Goal: Task Accomplishment & Management: Manage account settings

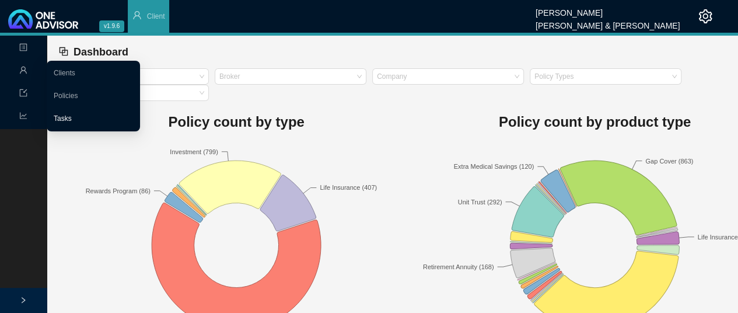
click at [65, 118] on link "Tasks" at bounding box center [63, 118] width 18 height 8
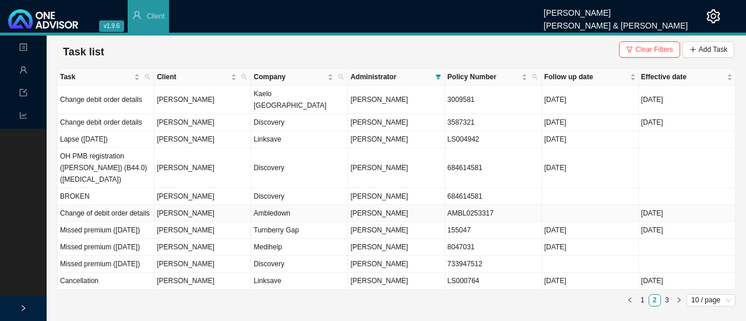
click at [135, 205] on td "Change of debit order details" at bounding box center [106, 213] width 97 height 17
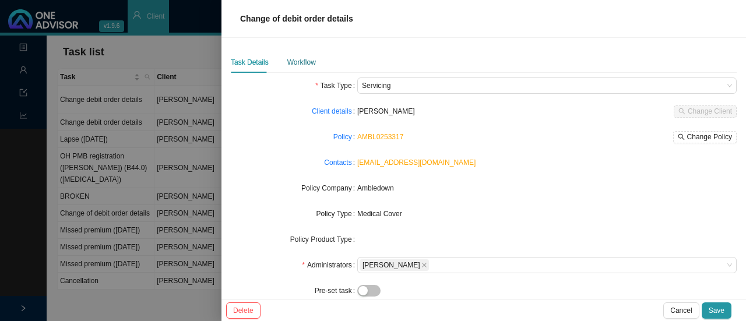
click at [304, 60] on div "Workflow" at bounding box center [301, 63] width 29 height 12
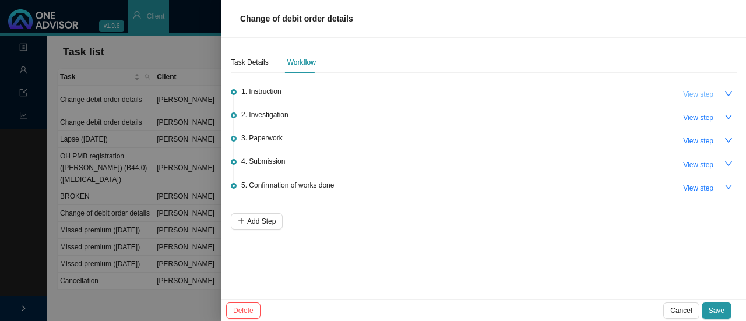
click at [686, 94] on span "View step" at bounding box center [698, 95] width 30 height 12
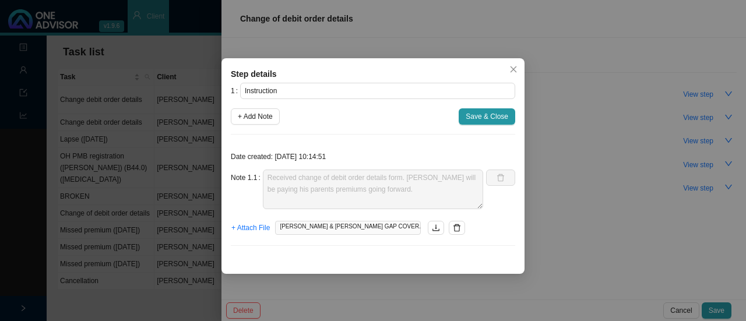
click at [342, 226] on span "[PERSON_NAME] & [PERSON_NAME] GAP COVER.msg" at bounding box center [348, 228] width 146 height 14
click at [432, 229] on icon "download" at bounding box center [436, 228] width 8 height 8
click at [518, 68] on span "Close" at bounding box center [513, 69] width 16 height 8
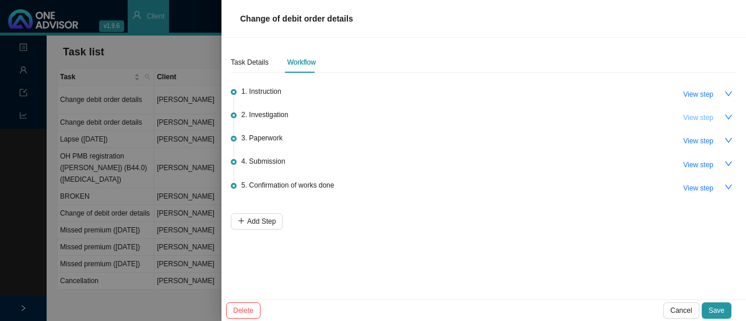
click at [707, 114] on span "View step" at bounding box center [698, 118] width 30 height 12
type input "Investigation"
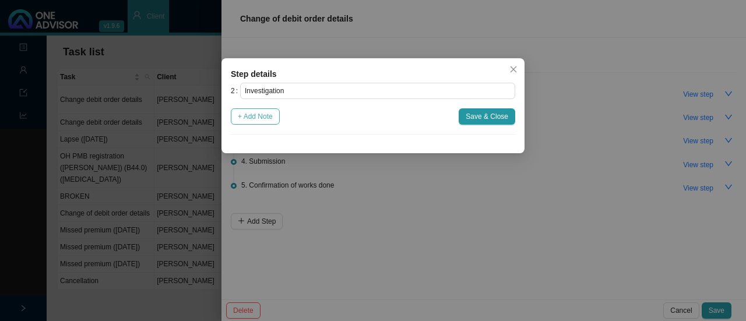
click at [258, 118] on span "+ Add Note" at bounding box center [255, 117] width 35 height 12
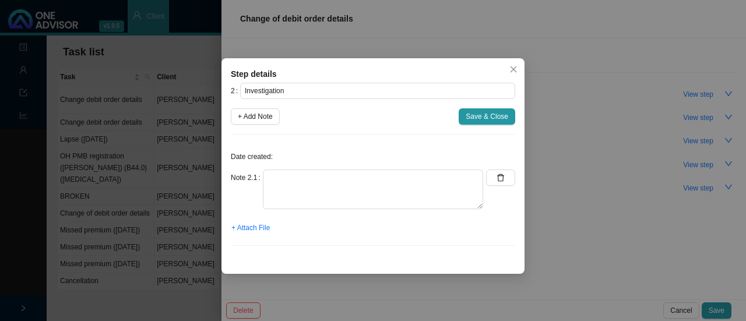
click at [295, 166] on div "Date created: Note 2.1 + Attach File" at bounding box center [373, 199] width 285 height 111
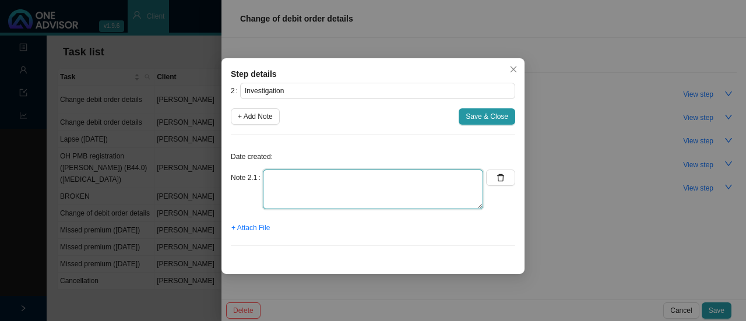
click at [289, 199] on textarea at bounding box center [373, 190] width 220 height 40
type textarea "Asked [PERSON_NAME] for proof of bank Completed the form in full"
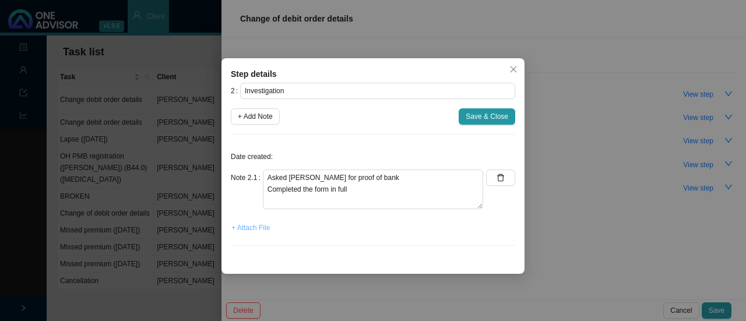
click at [251, 229] on span "+ Attach File" at bounding box center [250, 228] width 38 height 12
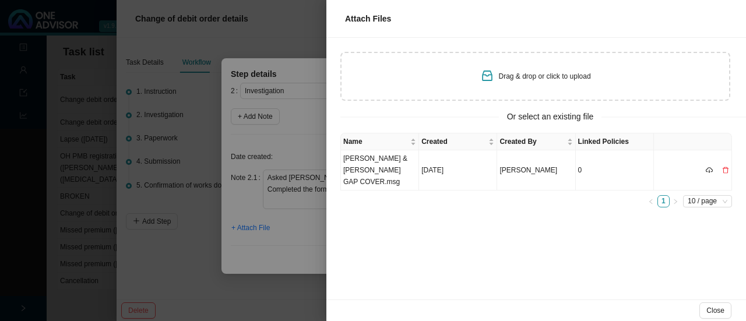
click at [545, 79] on span "Drag & drop or click to upload" at bounding box center [545, 76] width 92 height 8
type input "C:\fakepath\_GAP COVER_.pdf"
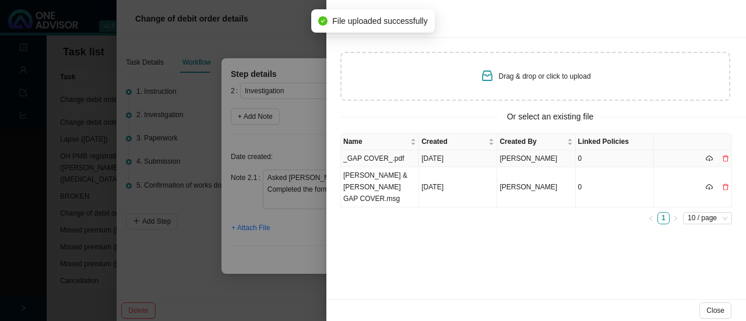
click at [360, 153] on td "_GAP COVER_.pdf" at bounding box center [380, 158] width 78 height 17
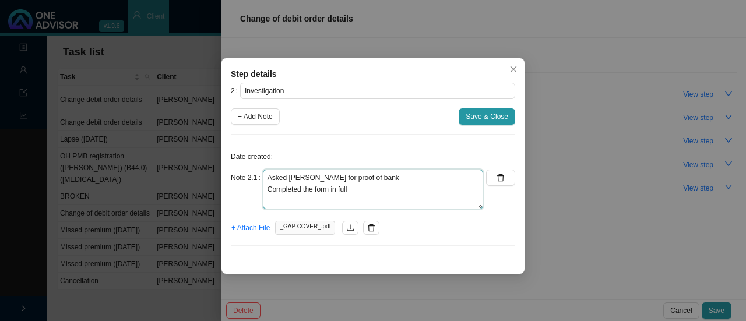
click at [375, 177] on textarea "Asked [PERSON_NAME] for proof of bank Completed the form in full" at bounding box center [373, 190] width 220 height 40
type textarea "Asked [PERSON_NAME] for proof of bank (w/app) Completed the form in full"
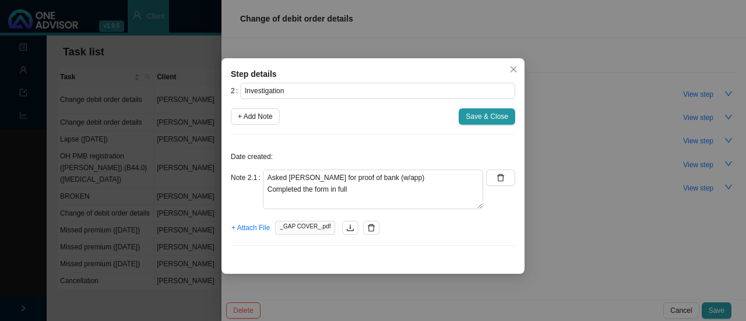
click at [313, 255] on div "Step details 2 Investigation + Add Note Save & Close Date created: Note 2.1 Ask…" at bounding box center [373, 166] width 303 height 216
click at [486, 114] on span "Save & Close" at bounding box center [487, 117] width 43 height 12
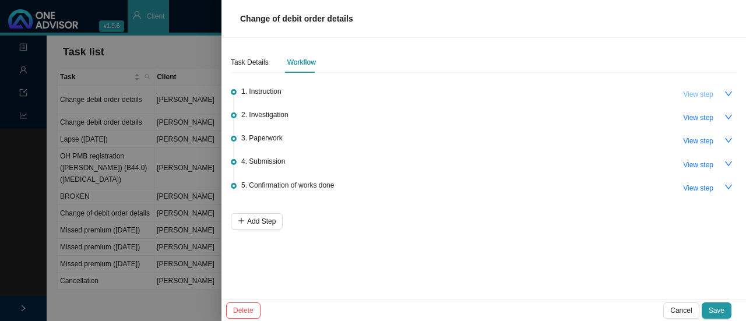
click at [693, 89] on span "View step" at bounding box center [698, 95] width 30 height 12
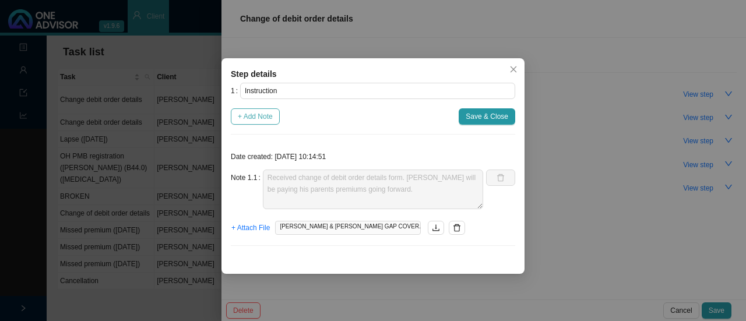
click at [257, 120] on span "+ Add Note" at bounding box center [255, 117] width 35 height 12
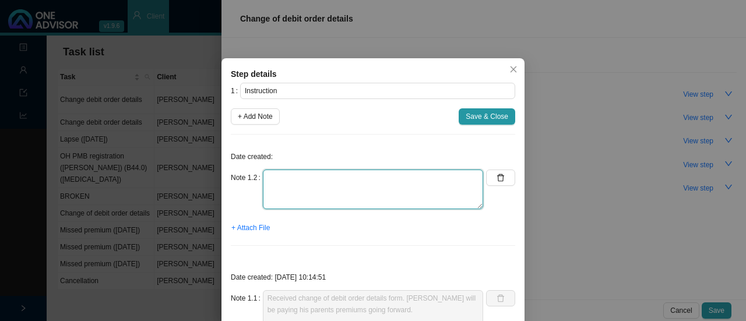
click at [287, 191] on textarea at bounding box center [373, 190] width 220 height 40
type textarea "Q"
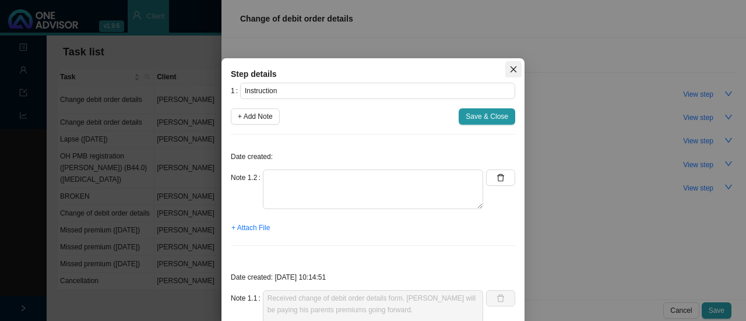
click at [511, 67] on icon "close" at bounding box center [514, 69] width 6 height 6
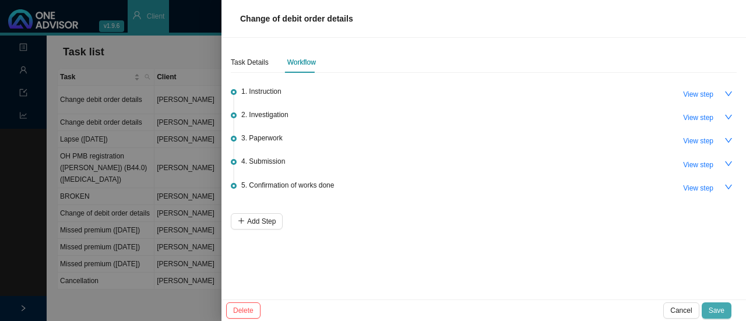
click at [721, 308] on span "Save" at bounding box center [717, 311] width 16 height 12
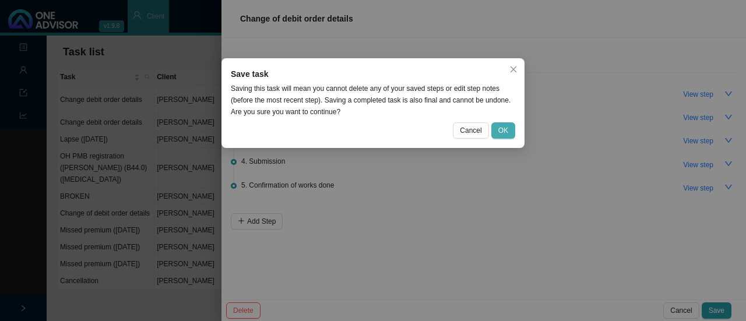
click at [500, 127] on span "OK" at bounding box center [503, 131] width 10 height 12
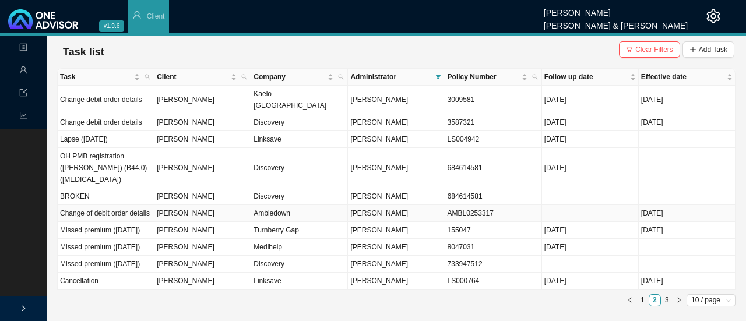
click at [141, 205] on td "Change of debit order details" at bounding box center [106, 213] width 97 height 17
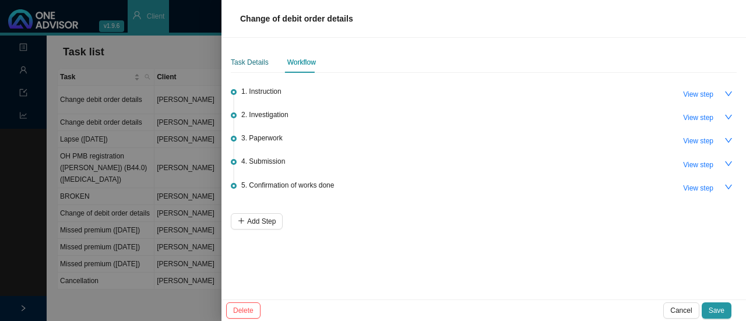
click at [246, 57] on div "Task Details" at bounding box center [250, 63] width 38 height 12
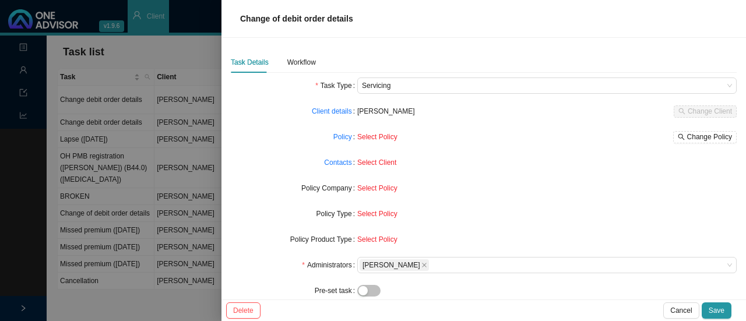
scroll to position [120, 0]
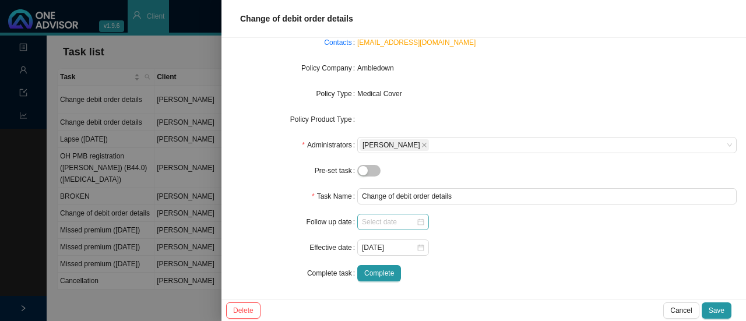
click at [422, 220] on div at bounding box center [393, 222] width 72 height 16
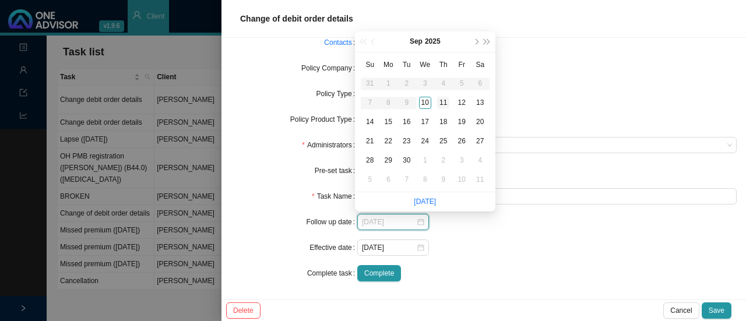
type input "[DATE]"
click at [443, 107] on div "11" at bounding box center [443, 103] width 12 height 12
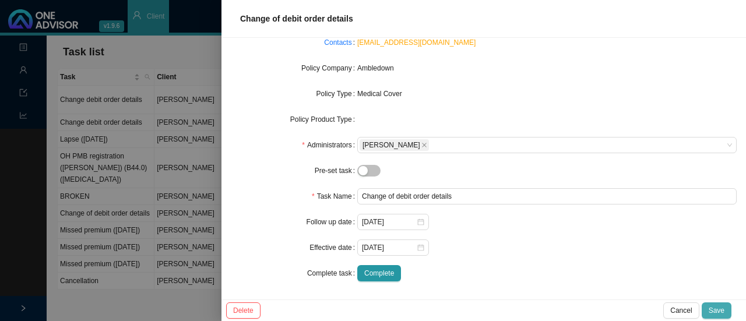
click at [723, 310] on span "Save" at bounding box center [717, 311] width 16 height 12
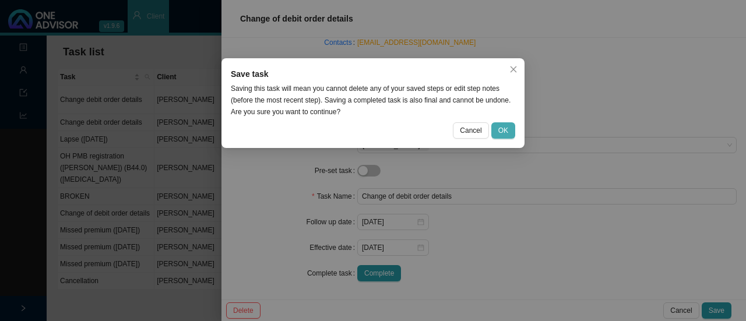
click at [506, 128] on span "OK" at bounding box center [503, 131] width 10 height 12
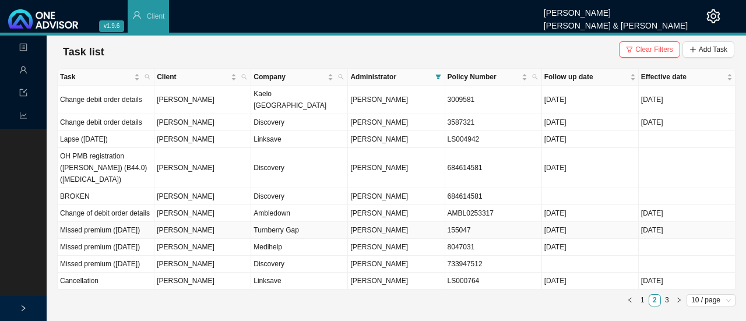
click at [180, 222] on td "[PERSON_NAME]" at bounding box center [203, 230] width 97 height 17
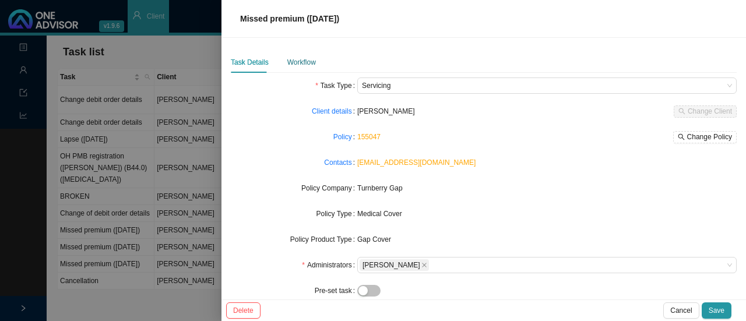
click at [306, 58] on div "Workflow" at bounding box center [301, 63] width 29 height 12
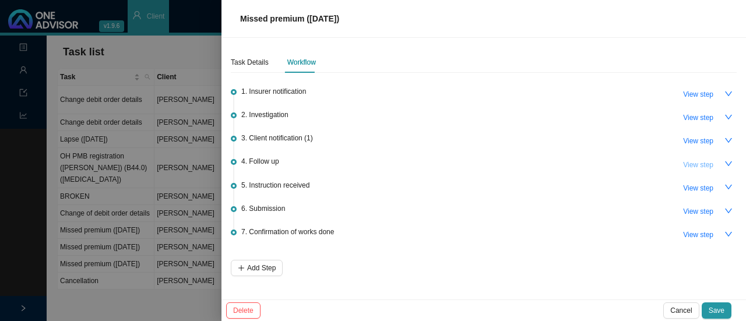
click at [702, 164] on span "View step" at bounding box center [698, 165] width 30 height 12
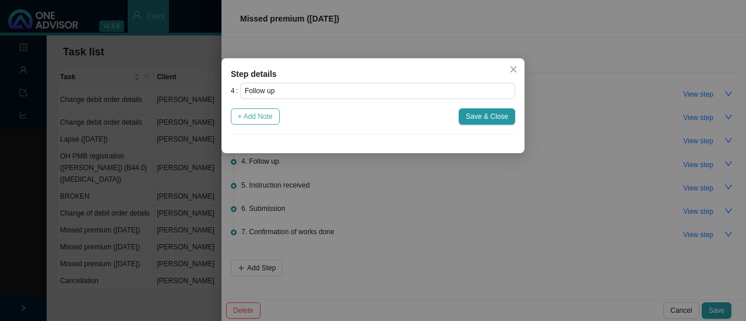
click at [252, 115] on span "+ Add Note" at bounding box center [255, 117] width 35 height 12
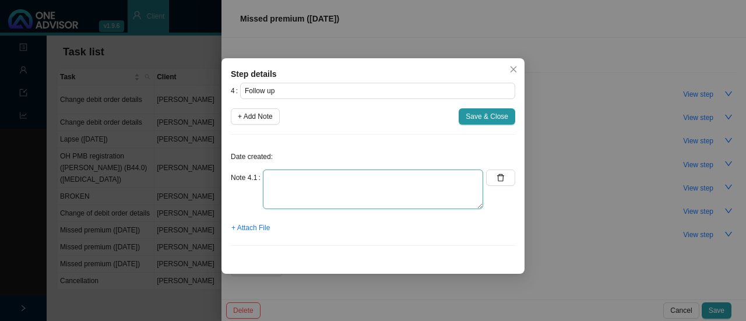
drag, startPoint x: 283, startPoint y: 213, endPoint x: 286, endPoint y: 188, distance: 24.6
click at [286, 188] on div "Note 4.1" at bounding box center [357, 194] width 252 height 49
click at [286, 188] on textarea at bounding box center [373, 190] width 220 height 40
type textarea "Tried to call client (No answer)."
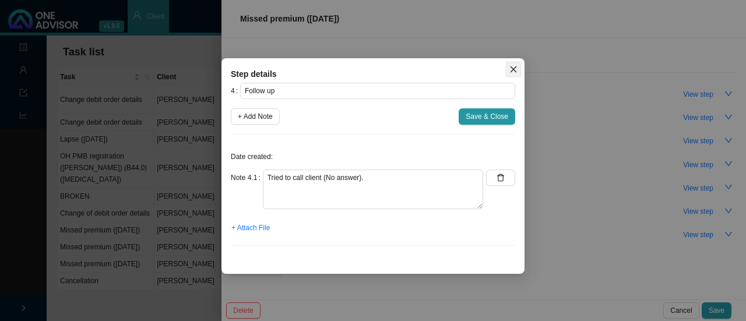
click at [514, 69] on icon "close" at bounding box center [514, 69] width 8 height 8
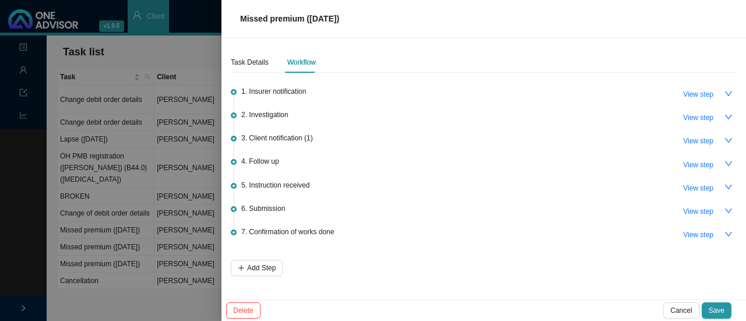
click at [175, 45] on div at bounding box center [373, 160] width 746 height 321
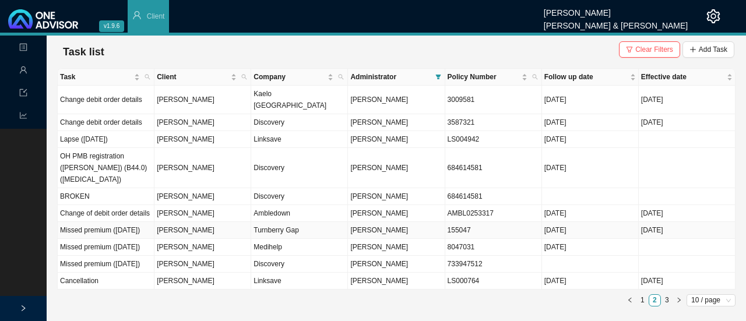
click at [181, 222] on td "[PERSON_NAME]" at bounding box center [203, 230] width 97 height 17
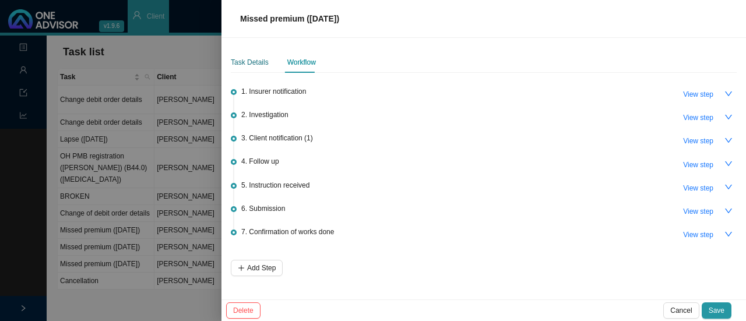
click at [251, 57] on div "Task Details" at bounding box center [250, 63] width 38 height 12
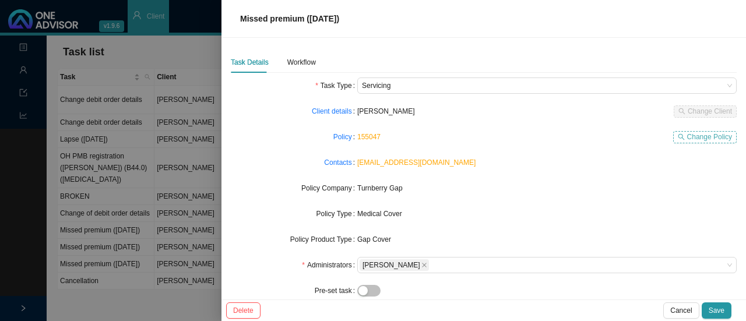
click at [703, 140] on span "Change Policy" at bounding box center [709, 137] width 45 height 12
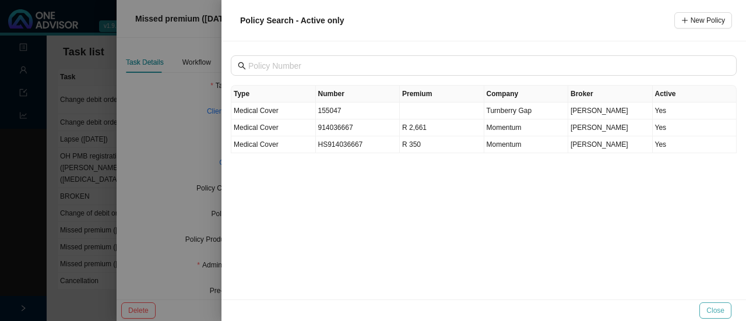
click at [715, 310] on span "Close" at bounding box center [716, 311] width 18 height 12
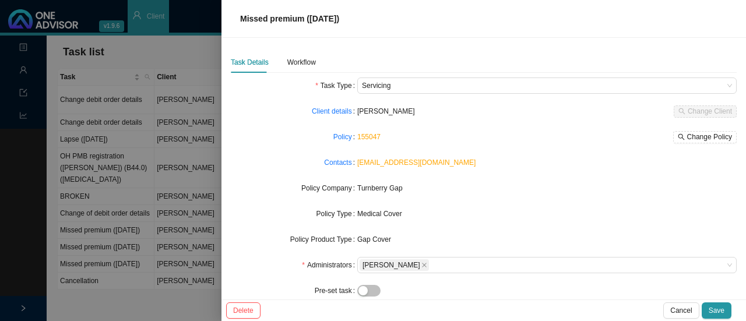
click at [143, 53] on div at bounding box center [373, 160] width 746 height 321
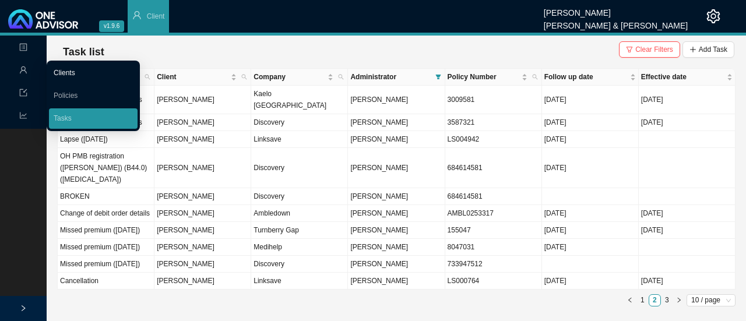
click at [75, 69] on link "Clients" at bounding box center [65, 73] width 22 height 8
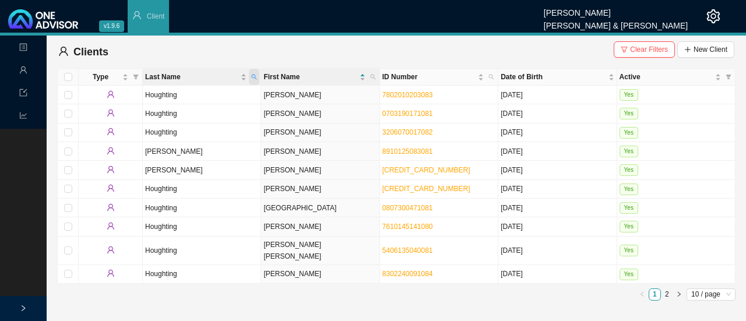
click at [254, 78] on icon "search" at bounding box center [254, 77] width 5 height 5
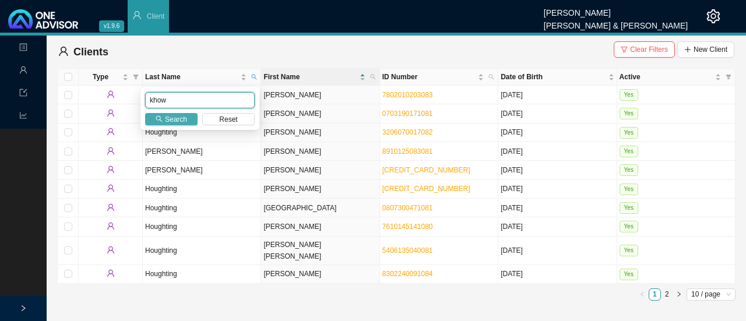
type input "khow"
click at [168, 117] on span "Search" at bounding box center [176, 120] width 22 height 12
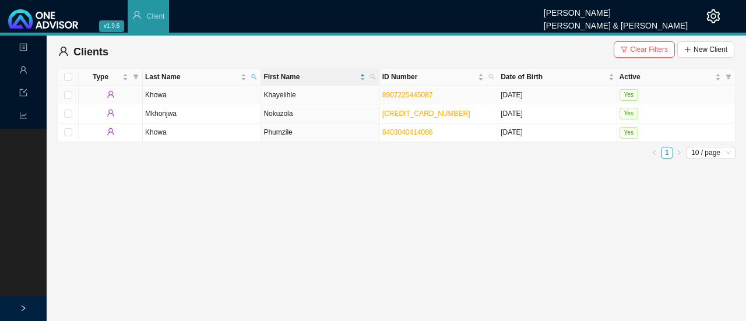
click at [184, 96] on td "Khowa" at bounding box center [202, 95] width 118 height 19
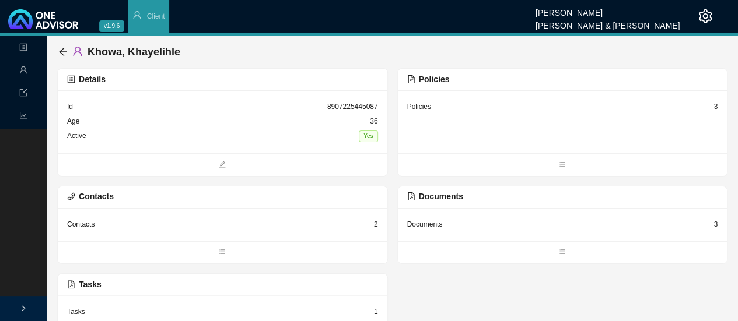
click at [90, 226] on div "Contacts" at bounding box center [80, 225] width 27 height 12
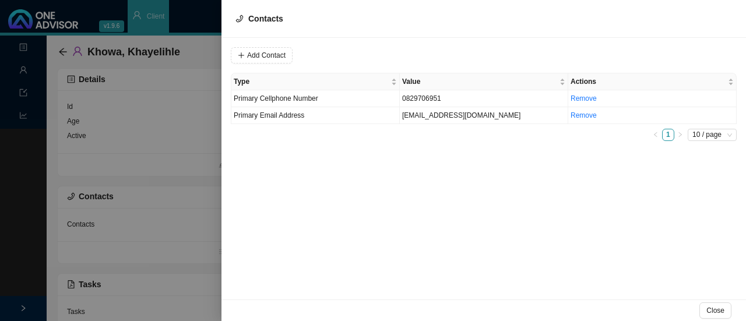
click at [323, 183] on div "Add Contact Type Value Actions Primary Cellphone Number [PHONE_NUMBER] Remove P…" at bounding box center [484, 169] width 525 height 262
click at [22, 50] on div at bounding box center [373, 160] width 746 height 321
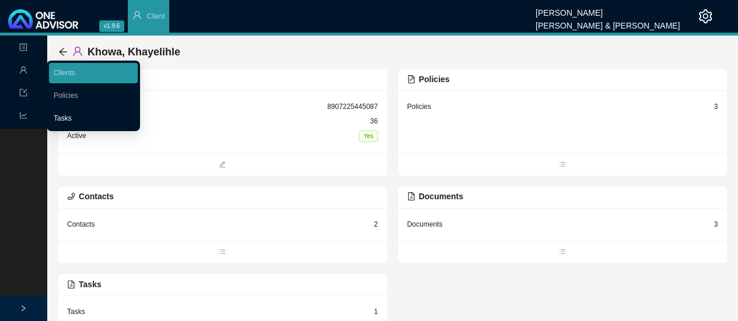
click at [59, 114] on link "Tasks" at bounding box center [63, 118] width 18 height 8
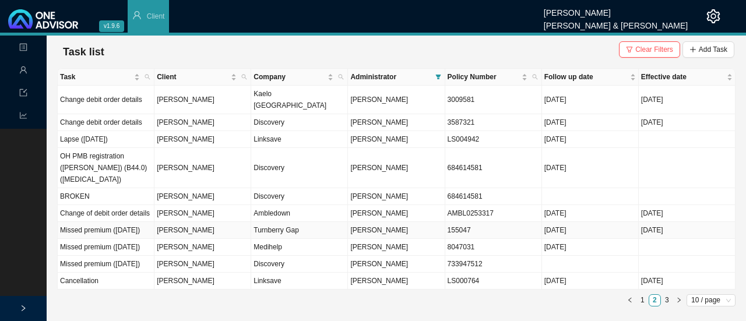
click at [179, 222] on td "[PERSON_NAME]" at bounding box center [203, 230] width 97 height 17
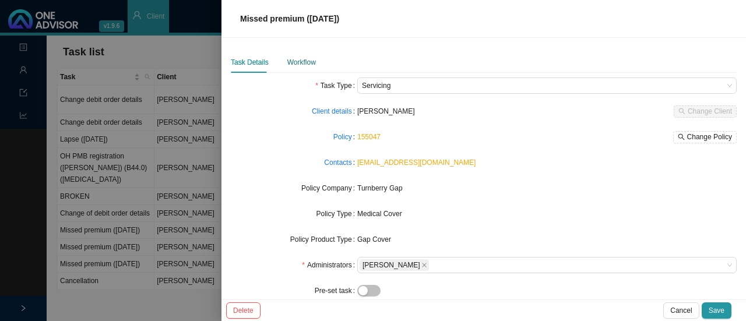
click at [303, 62] on div "Workflow" at bounding box center [301, 63] width 29 height 12
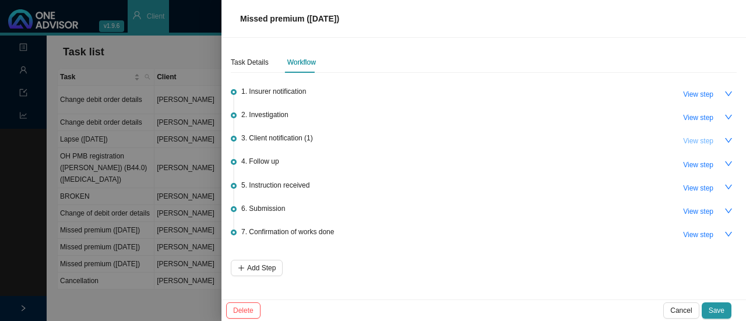
click at [697, 138] on span "View step" at bounding box center [698, 141] width 30 height 12
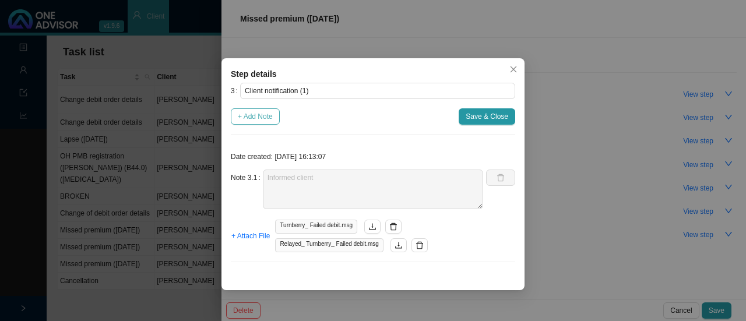
click at [258, 116] on span "+ Add Note" at bounding box center [255, 117] width 35 height 12
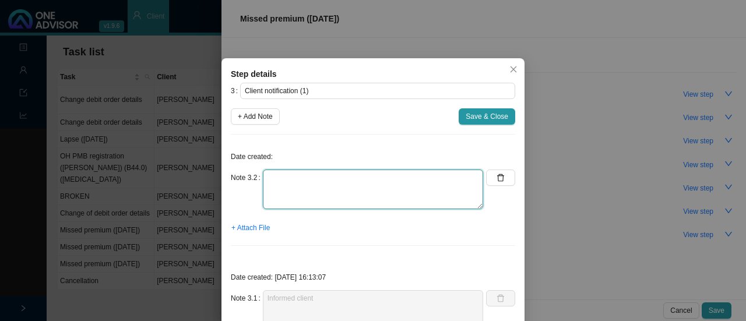
click at [279, 190] on textarea at bounding box center [373, 190] width 220 height 40
type textarea "N"
type textarea "Member does not have whatsapp"
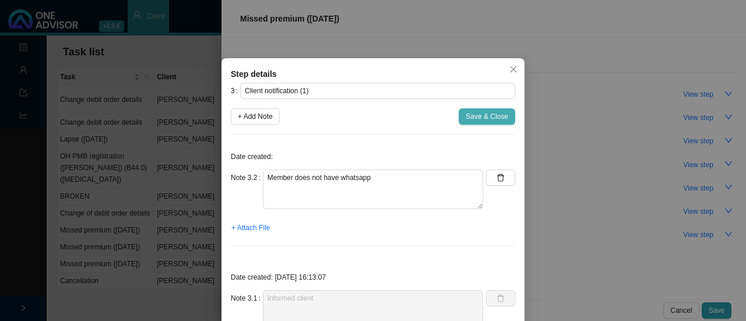
click at [483, 116] on span "Save & Close" at bounding box center [487, 117] width 43 height 12
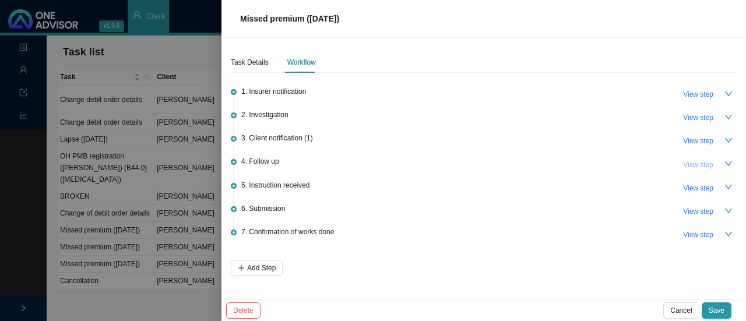
click at [708, 161] on span "View step" at bounding box center [698, 165] width 30 height 12
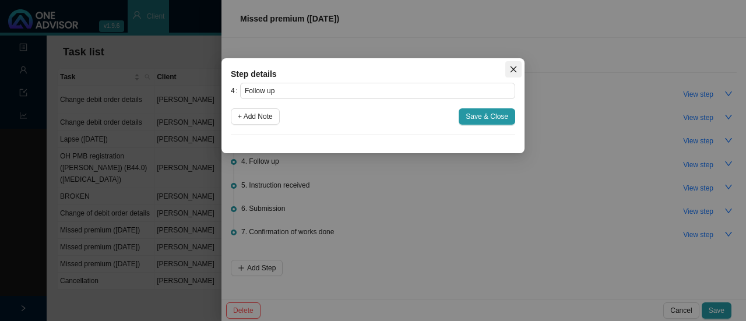
click at [512, 68] on icon "close" at bounding box center [514, 69] width 8 height 8
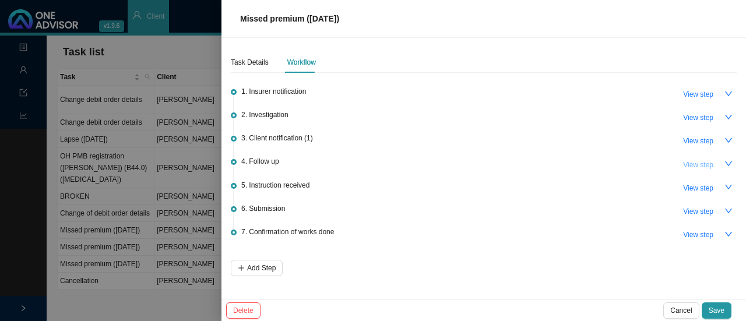
click at [695, 161] on span "View step" at bounding box center [698, 165] width 30 height 12
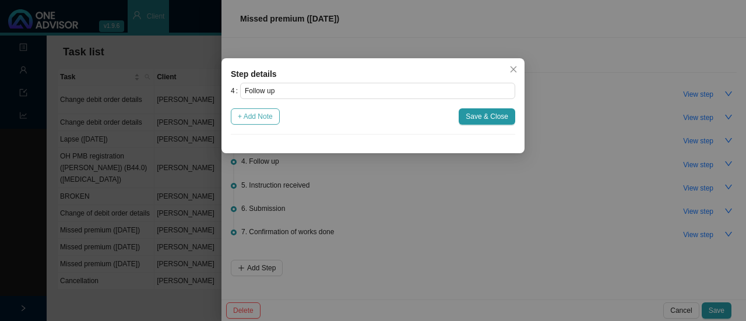
click at [263, 112] on span "+ Add Note" at bounding box center [255, 117] width 35 height 12
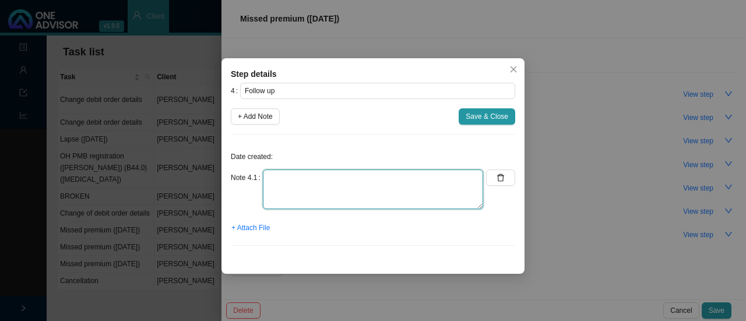
click at [274, 179] on textarea at bounding box center [373, 190] width 220 height 40
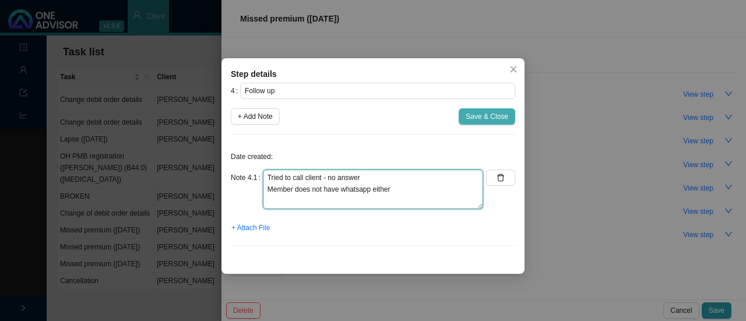
type textarea "Tried to call client - no answer Member does not have whatsapp either"
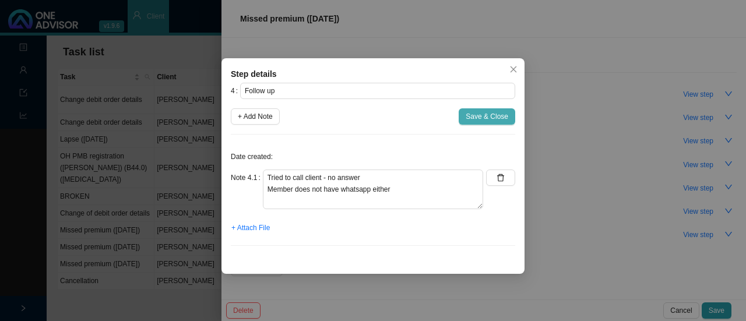
click at [492, 115] on span "Save & Close" at bounding box center [487, 117] width 43 height 12
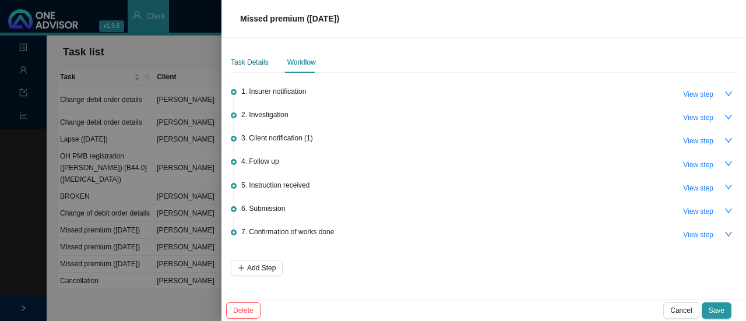
click at [257, 61] on div "Task Details" at bounding box center [250, 63] width 38 height 12
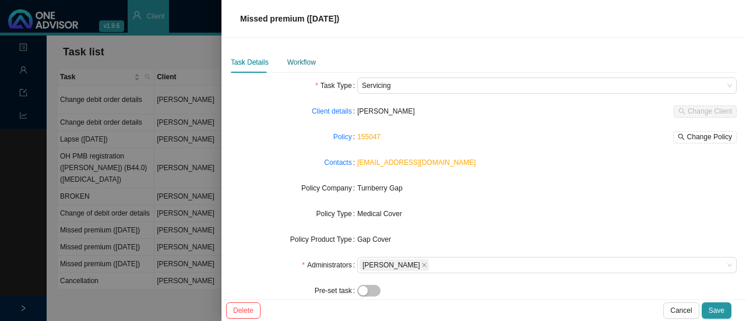
click at [295, 57] on div "Workflow" at bounding box center [301, 63] width 29 height 12
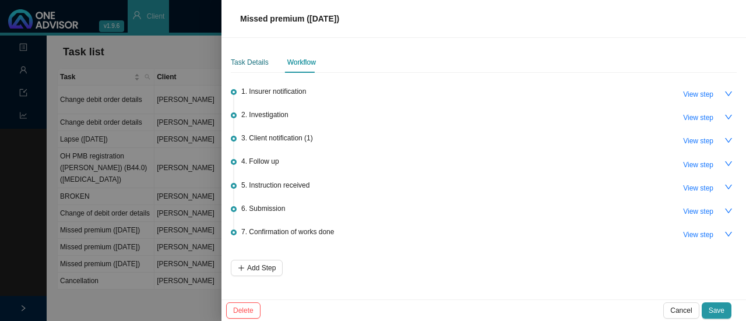
click at [248, 57] on div "Task Details" at bounding box center [250, 63] width 38 height 12
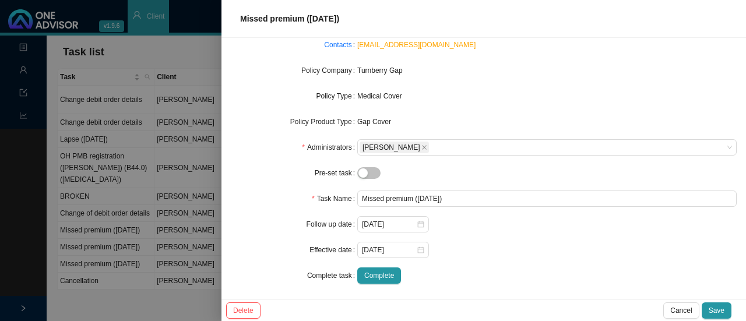
scroll to position [119, 0]
click at [422, 226] on div "[DATE]" at bounding box center [393, 223] width 72 height 16
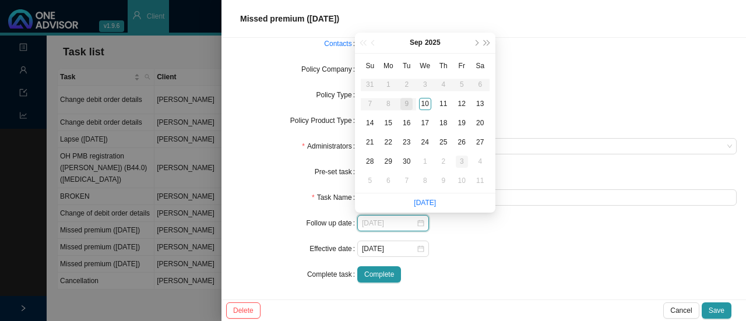
type input "[DATE]"
click at [464, 161] on div "3" at bounding box center [462, 162] width 12 height 12
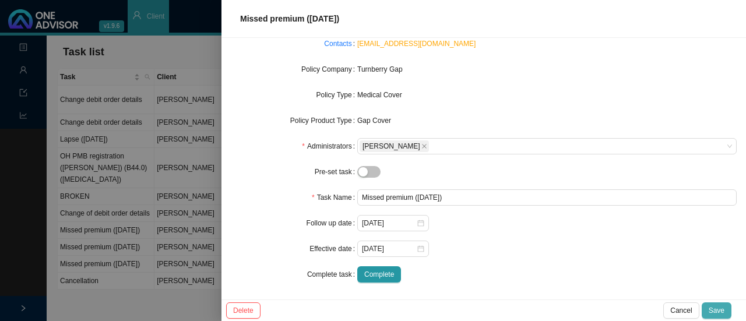
click at [719, 310] on span "Save" at bounding box center [717, 311] width 16 height 12
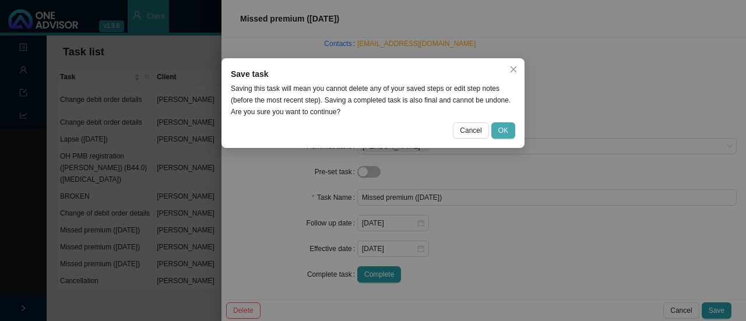
click at [502, 136] on span "OK" at bounding box center [503, 131] width 10 height 12
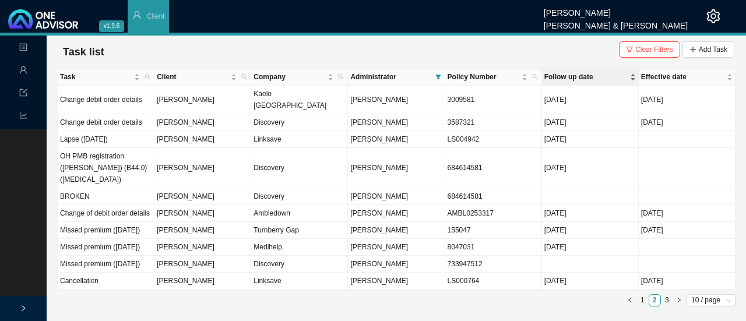
click at [557, 80] on span "Follow up date" at bounding box center [586, 77] width 83 height 12
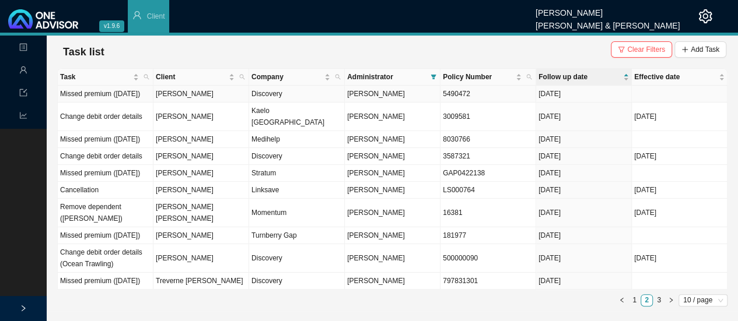
click at [249, 99] on td "Discovery" at bounding box center [297, 94] width 96 height 17
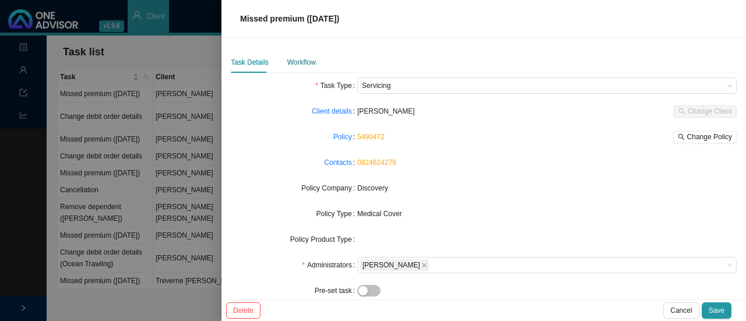
click at [306, 63] on div "Workflow" at bounding box center [301, 63] width 29 height 12
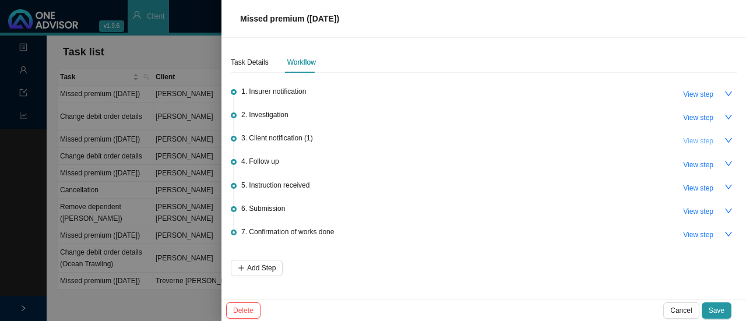
click at [693, 144] on span "View step" at bounding box center [698, 141] width 30 height 12
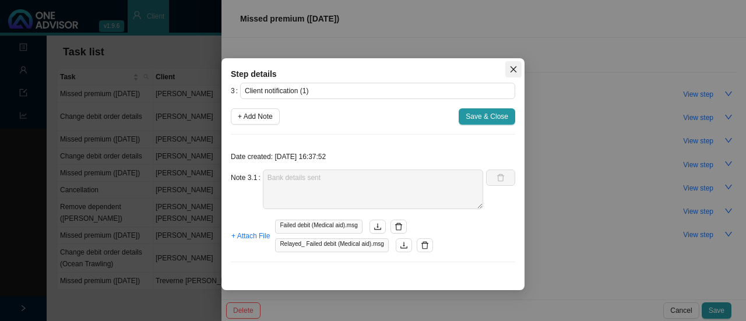
click at [515, 69] on icon "close" at bounding box center [514, 69] width 8 height 8
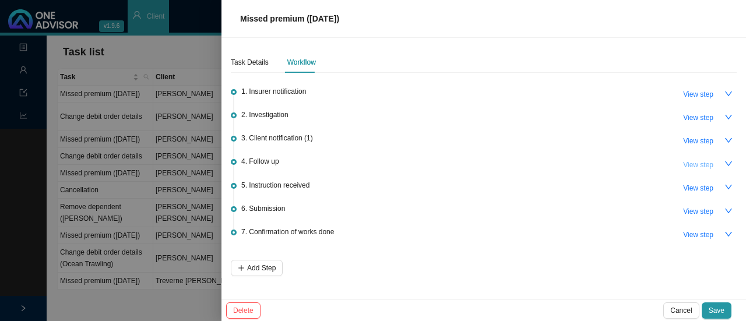
click at [698, 166] on span "View step" at bounding box center [698, 165] width 30 height 12
type input "Follow up"
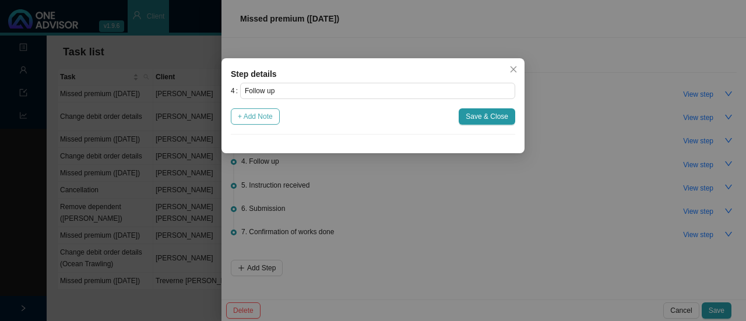
click at [255, 120] on span "+ Add Note" at bounding box center [255, 117] width 35 height 12
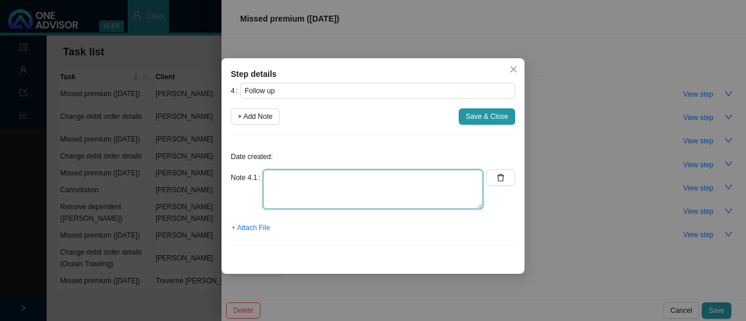
click at [320, 191] on textarea at bounding box center [373, 190] width 220 height 40
drag, startPoint x: 338, startPoint y: 173, endPoint x: 244, endPoint y: 163, distance: 95.0
click at [244, 163] on div "Date created: Note 4.1 Whatsapp to client + Attach File" at bounding box center [373, 199] width 285 height 111
type textarea "Reminded client on whatsapp"
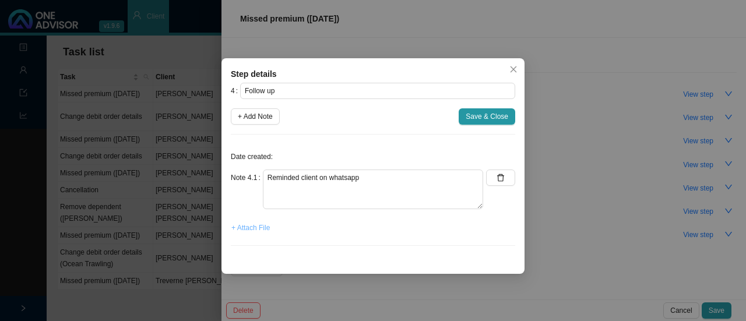
click at [250, 225] on span "+ Attach File" at bounding box center [250, 228] width 38 height 12
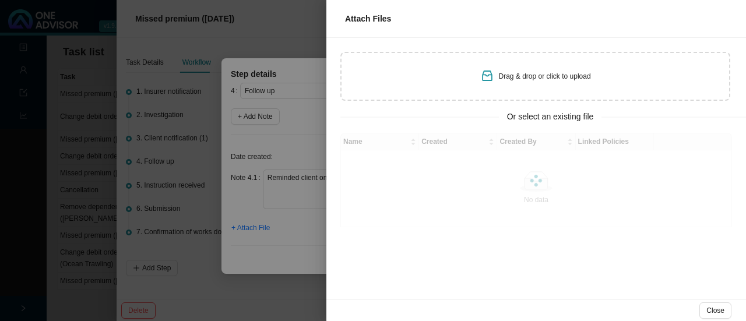
click at [500, 71] on div "Drag & drop or click to upload" at bounding box center [545, 77] width 92 height 12
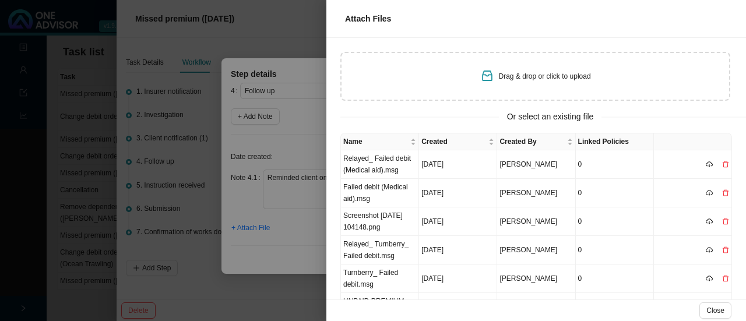
type input "C:\fakepath\Screenshot [DATE] 083913.png"
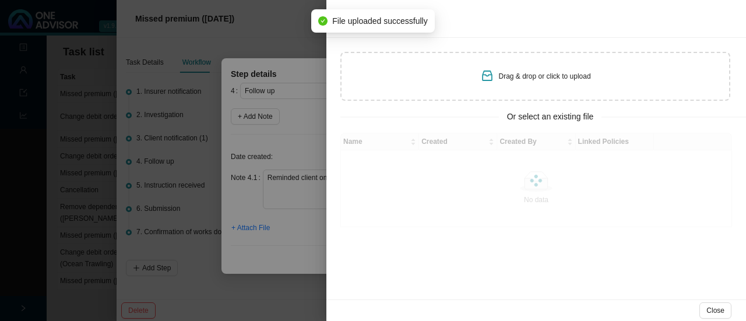
click at [451, 66] on div "Drag & drop or click to upload" at bounding box center [535, 76] width 390 height 49
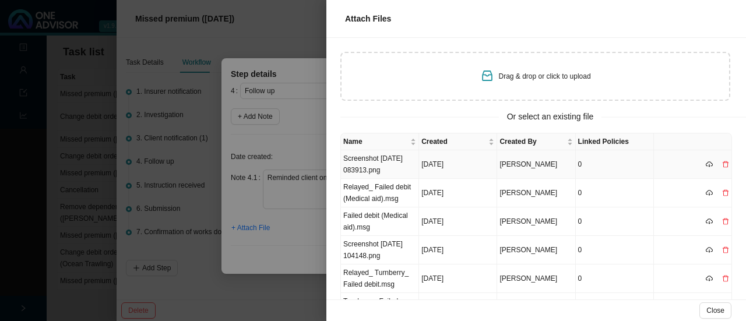
click at [364, 171] on td "Screenshot [DATE] 083913.png" at bounding box center [380, 164] width 78 height 29
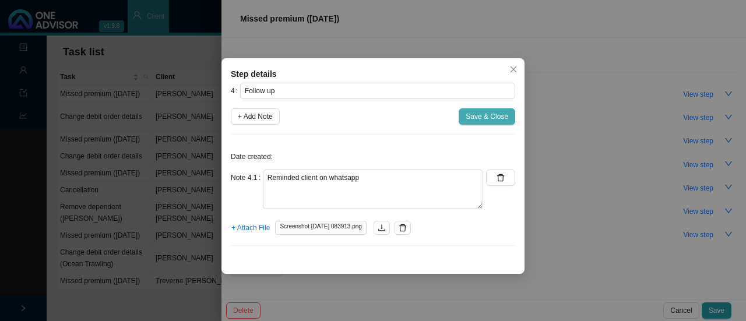
click at [489, 114] on span "Save & Close" at bounding box center [487, 117] width 43 height 12
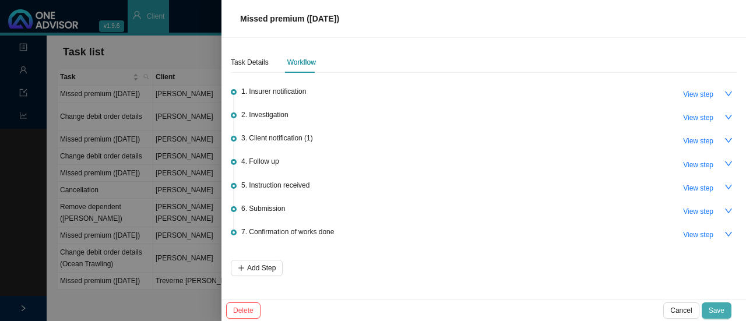
click at [717, 311] on span "Save" at bounding box center [717, 311] width 16 height 12
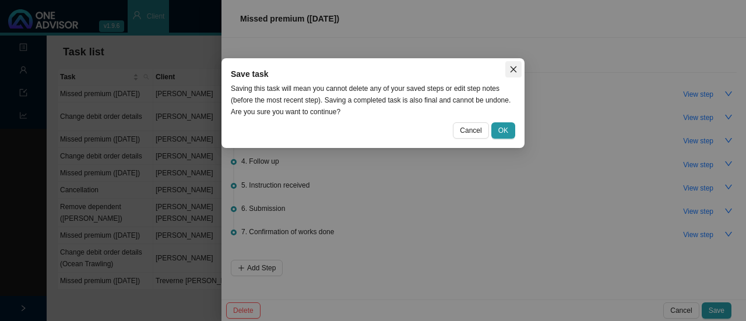
click at [514, 65] on icon "close" at bounding box center [514, 69] width 8 height 8
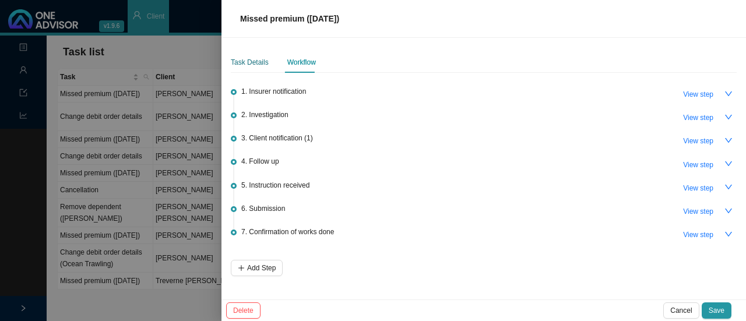
click at [240, 66] on div "Task Details" at bounding box center [250, 63] width 38 height 12
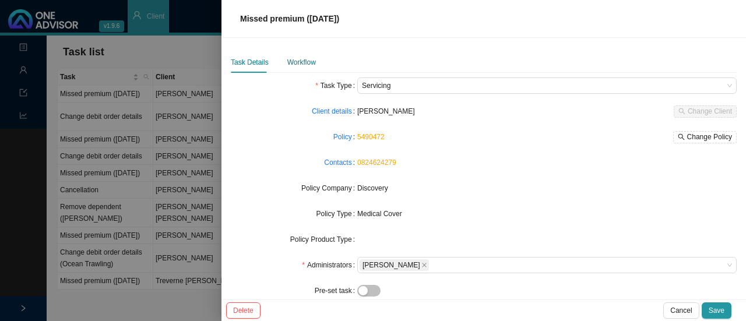
click at [294, 66] on div "Workflow" at bounding box center [301, 63] width 29 height 12
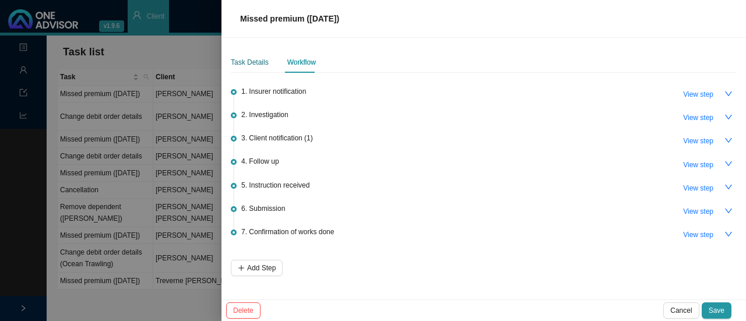
click at [247, 64] on div "Task Details" at bounding box center [250, 63] width 38 height 12
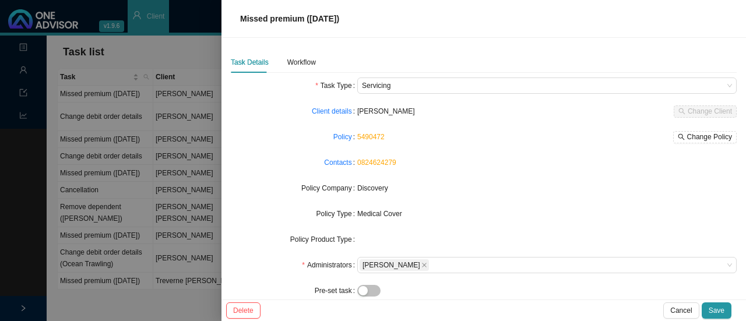
scroll to position [120, 0]
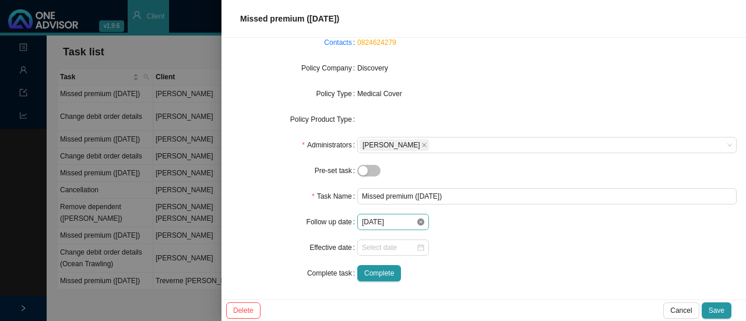
click at [419, 224] on icon "close-circle" at bounding box center [420, 222] width 7 height 7
click at [419, 224] on div at bounding box center [393, 222] width 62 height 12
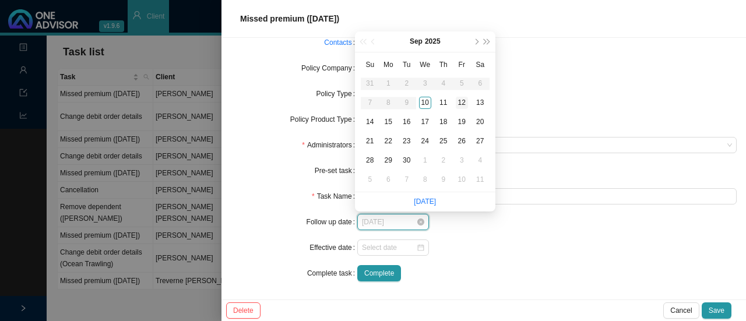
type input "[DATE]"
click at [464, 104] on div "12" at bounding box center [462, 103] width 12 height 12
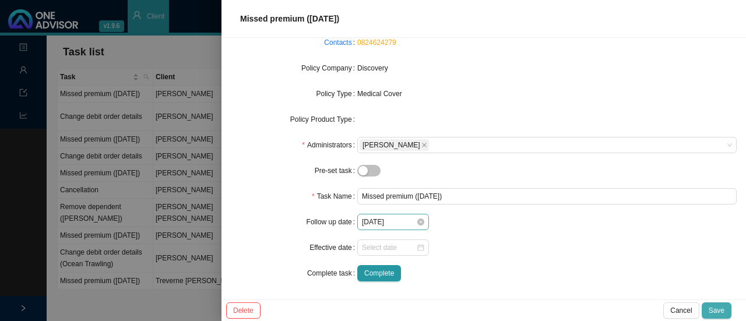
click at [725, 309] on button "Save" at bounding box center [717, 311] width 30 height 16
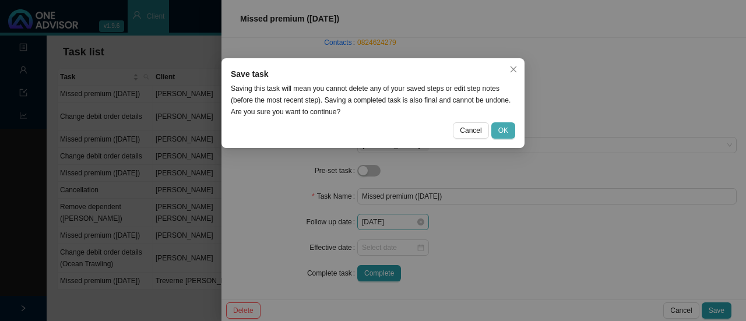
click at [507, 134] on span "OK" at bounding box center [503, 131] width 10 height 12
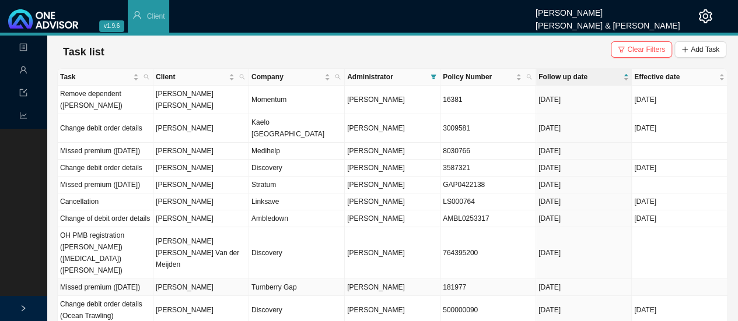
click at [230, 279] on td "[PERSON_NAME]" at bounding box center [201, 287] width 96 height 17
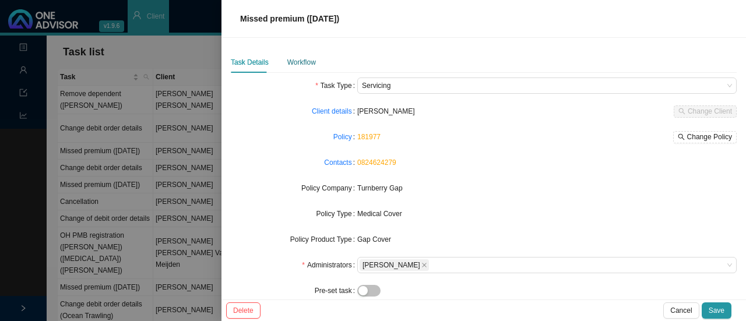
click at [303, 64] on div "Workflow" at bounding box center [301, 63] width 29 height 12
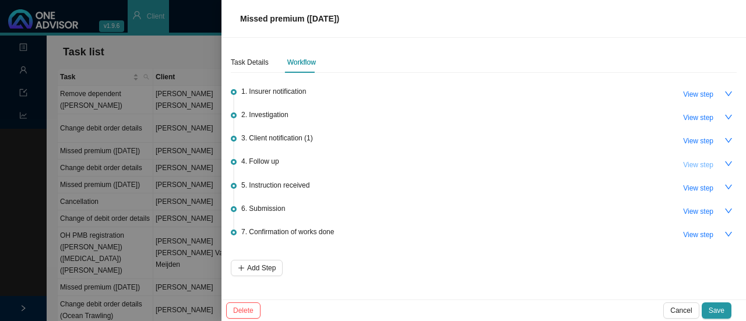
click at [709, 167] on span "View step" at bounding box center [698, 165] width 30 height 12
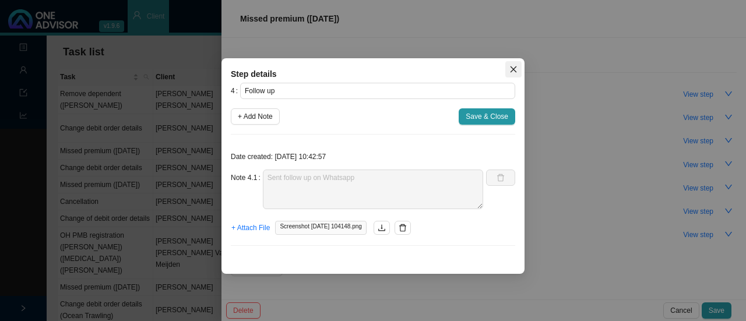
click at [521, 72] on span "Close" at bounding box center [513, 69] width 16 height 8
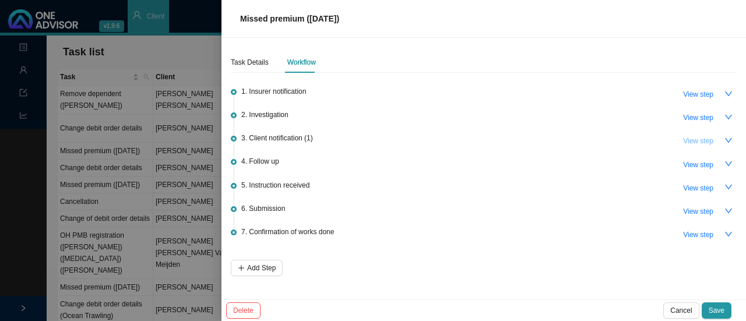
click at [696, 142] on span "View step" at bounding box center [698, 141] width 30 height 12
type input "Client notification (1)"
type textarea "Banking details sent to client."
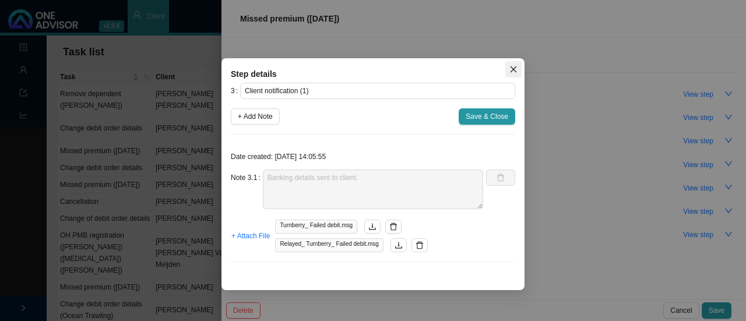
click at [519, 66] on span "Close" at bounding box center [513, 69] width 16 height 8
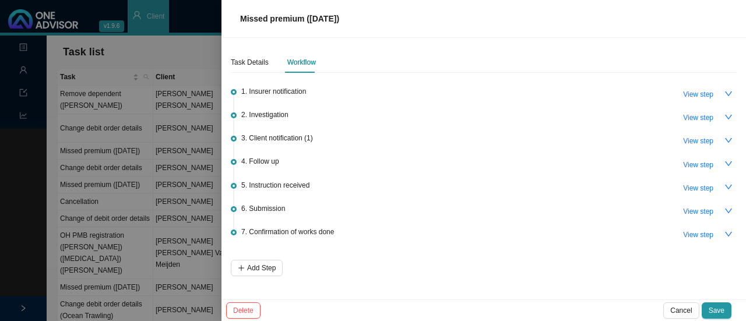
click at [229, 57] on div "Task Details Workflow 1. Insurer notification View step 2. Investigation View s…" at bounding box center [484, 169] width 525 height 262
click at [251, 60] on div "Task Details" at bounding box center [250, 63] width 38 height 12
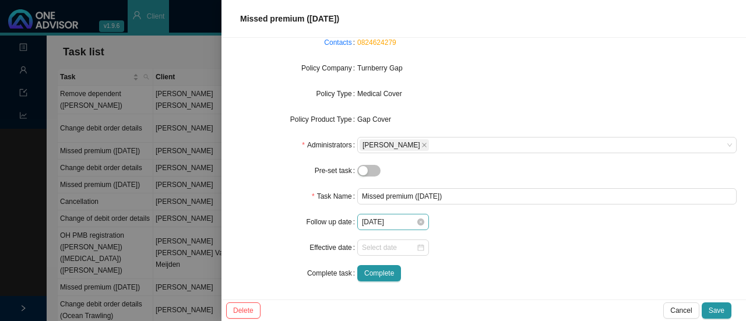
click at [422, 221] on div "[DATE]" at bounding box center [393, 222] width 72 height 16
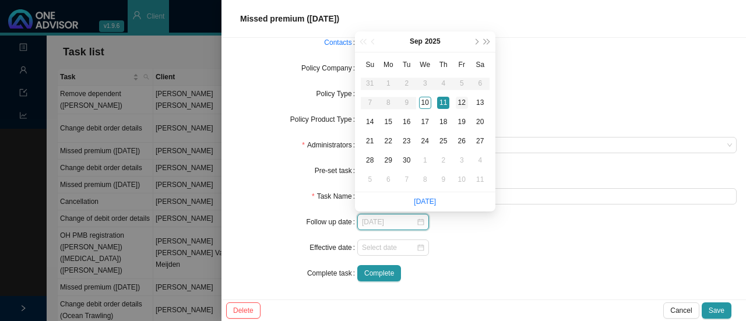
type input "[DATE]"
click at [462, 100] on div "12" at bounding box center [462, 103] width 12 height 12
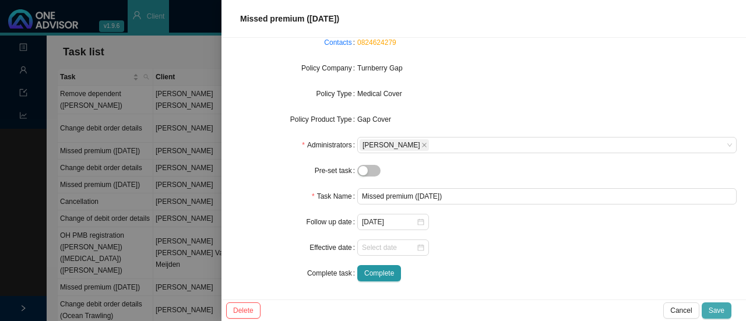
click at [719, 307] on span "Save" at bounding box center [717, 311] width 16 height 12
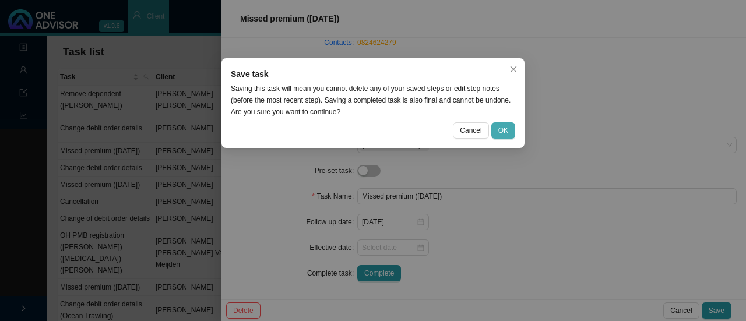
click at [500, 130] on span "OK" at bounding box center [503, 131] width 10 height 12
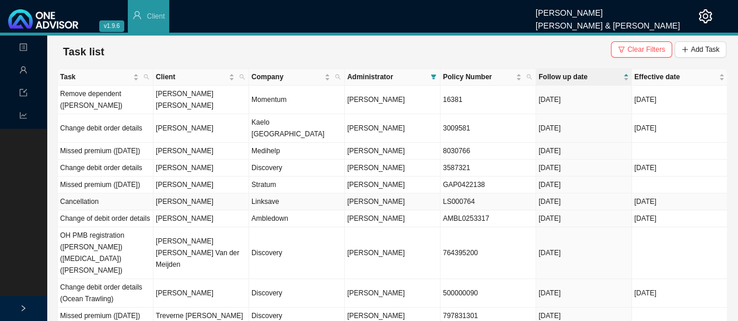
click at [192, 201] on td "[PERSON_NAME]" at bounding box center [201, 202] width 96 height 17
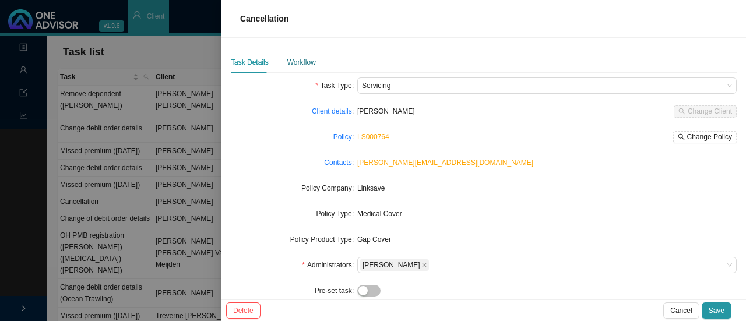
click at [296, 61] on div "Workflow" at bounding box center [301, 63] width 29 height 12
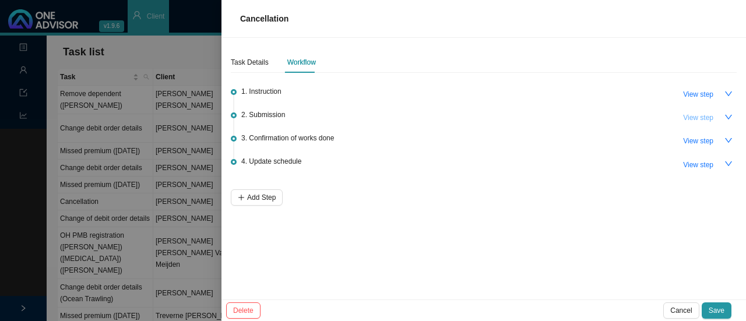
click at [704, 114] on span "View step" at bounding box center [698, 118] width 30 height 12
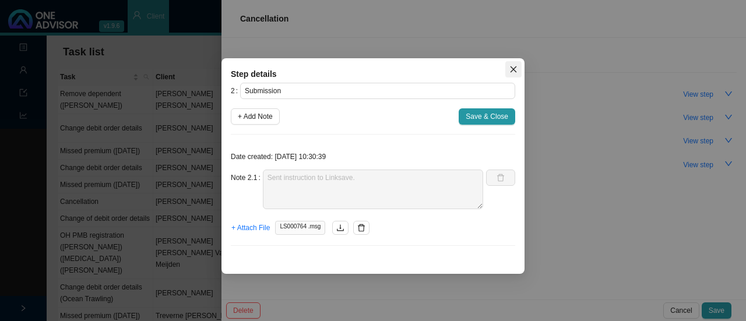
click at [513, 66] on icon "close" at bounding box center [514, 69] width 8 height 8
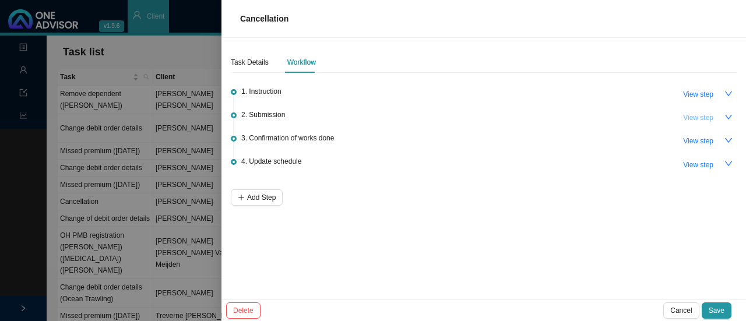
click at [697, 118] on span "View step" at bounding box center [698, 118] width 30 height 12
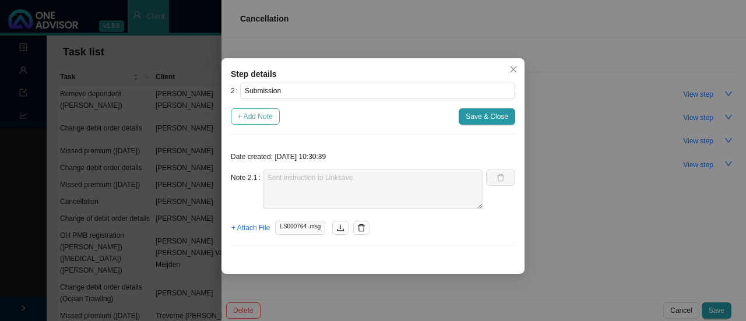
click at [257, 117] on span "+ Add Note" at bounding box center [255, 117] width 35 height 12
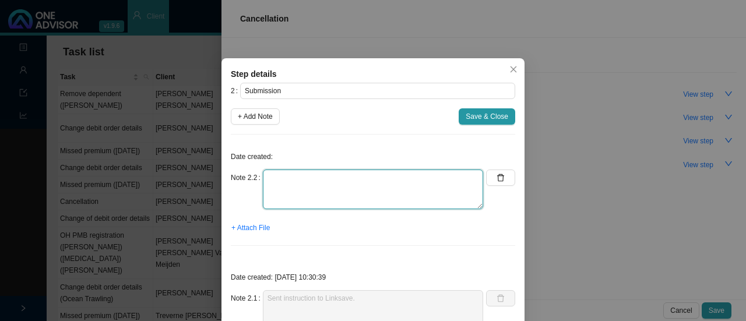
click at [275, 192] on textarea at bounding box center [373, 190] width 220 height 40
type textarea "C"
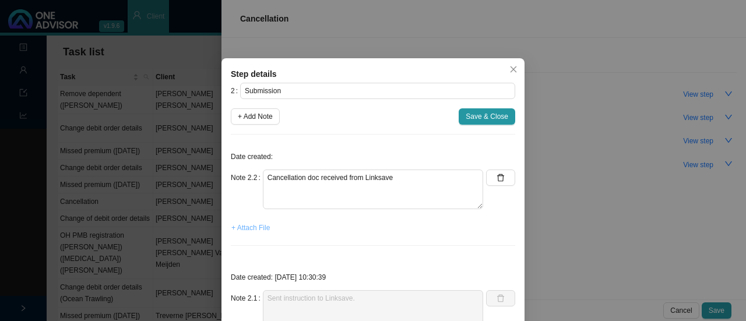
click at [241, 224] on span "+ Attach File" at bounding box center [250, 228] width 38 height 12
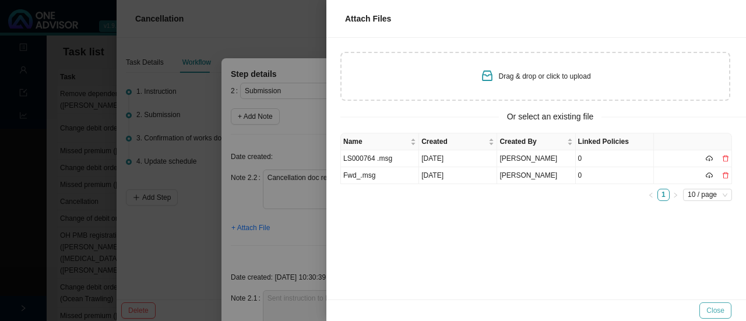
click at [720, 310] on span "Close" at bounding box center [716, 311] width 18 height 12
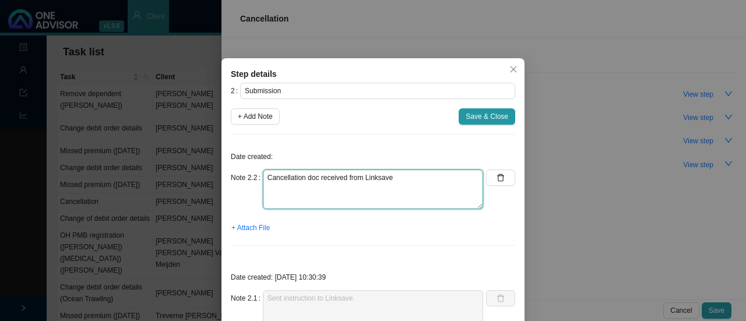
click at [415, 182] on textarea "Cancellation doc received from Linksave" at bounding box center [373, 190] width 220 height 40
type textarea "Cancellation doc received from Linksave Cannot attach email yet (informed [PERS…"
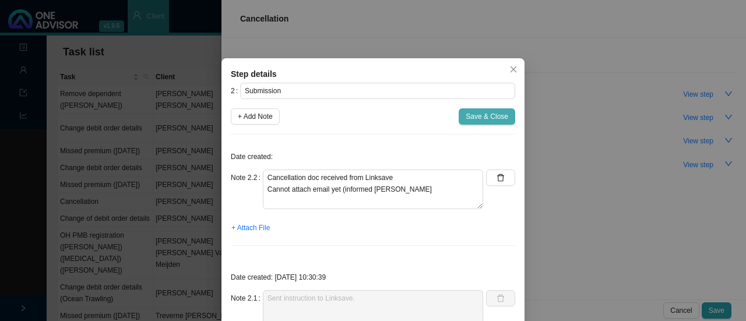
click at [487, 116] on span "Save & Close" at bounding box center [487, 117] width 43 height 12
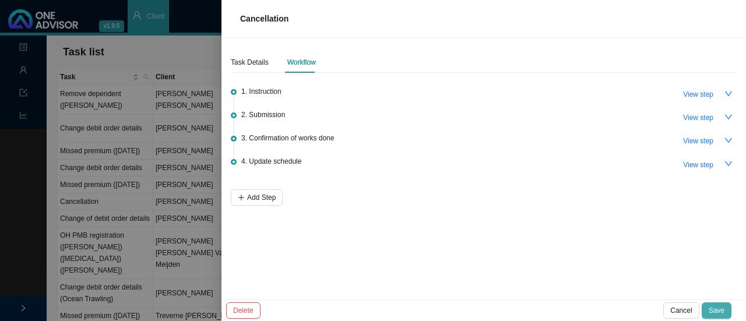
click at [715, 307] on span "Save" at bounding box center [717, 311] width 16 height 12
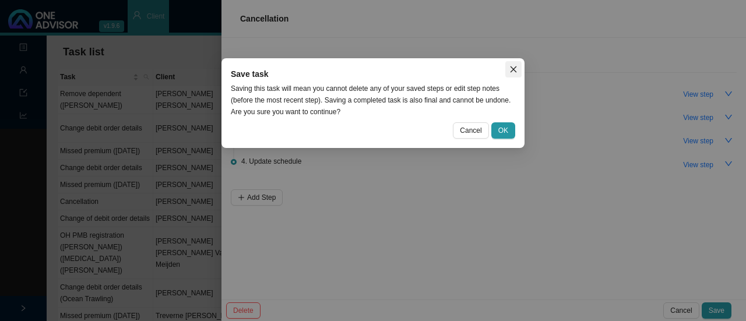
click at [513, 68] on icon "close" at bounding box center [514, 69] width 8 height 8
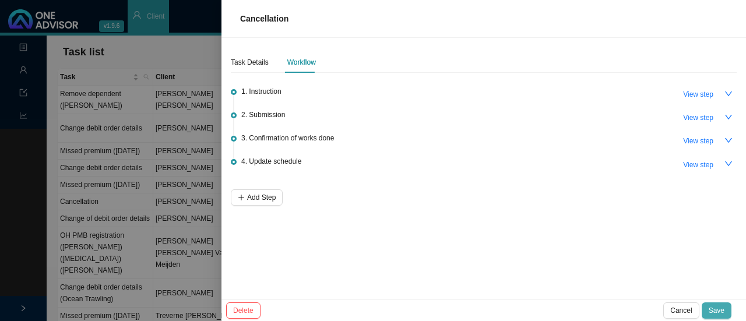
click at [717, 311] on span "Save" at bounding box center [717, 311] width 16 height 12
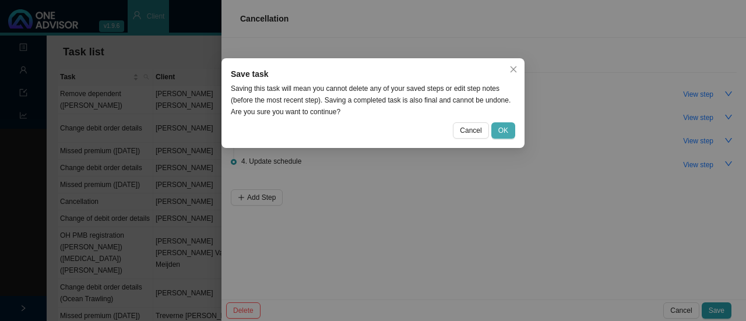
click at [503, 128] on span "OK" at bounding box center [503, 131] width 10 height 12
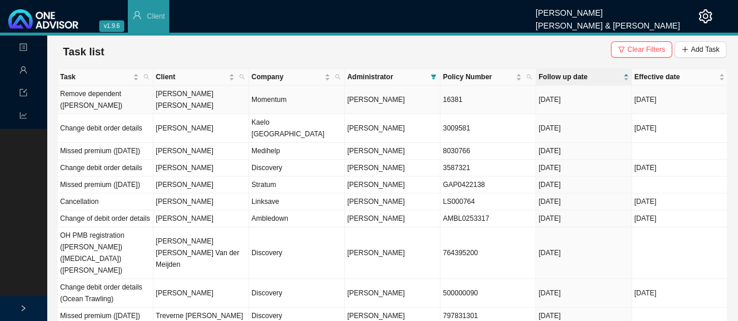
scroll to position [22, 0]
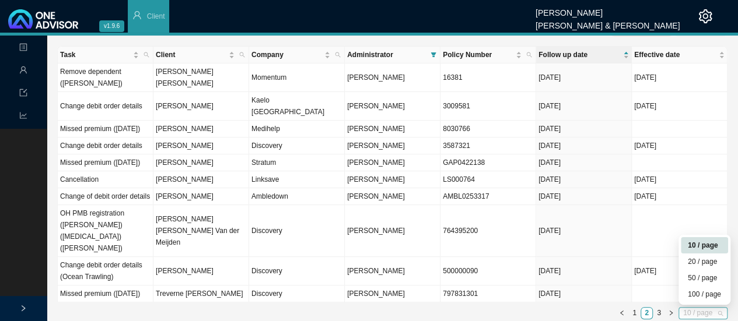
click at [701, 314] on span "10 / page" at bounding box center [703, 313] width 40 height 11
click at [691, 292] on div "100 / page" at bounding box center [703, 295] width 33 height 12
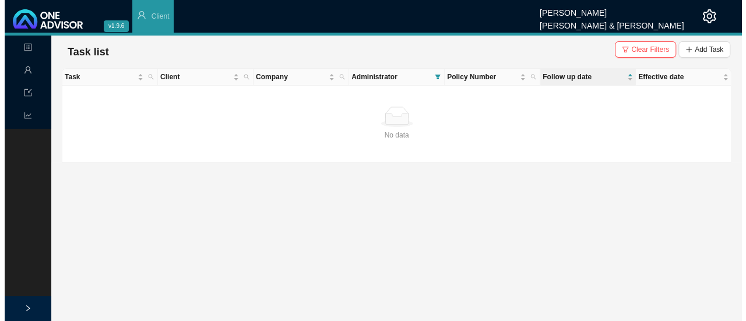
scroll to position [0, 0]
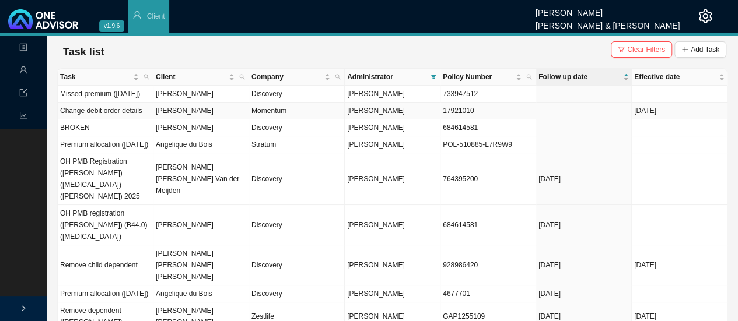
click at [120, 118] on td "Change debit order details" at bounding box center [106, 111] width 96 height 17
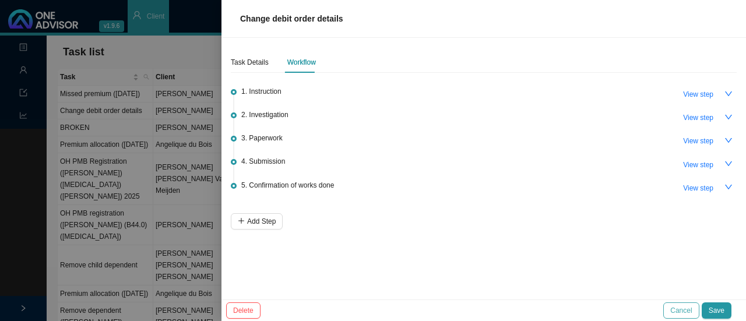
click at [672, 306] on button "Cancel" at bounding box center [681, 311] width 36 height 16
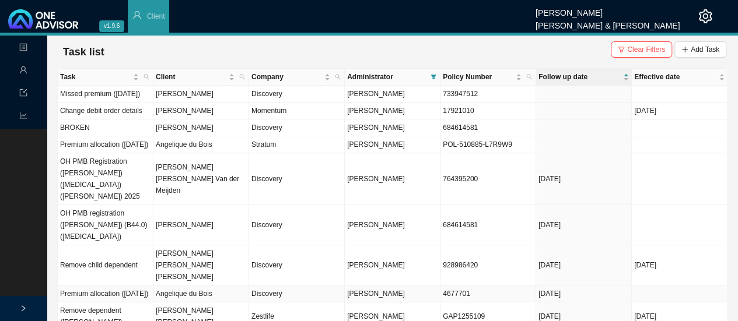
click at [286, 286] on td "Discovery" at bounding box center [297, 294] width 96 height 17
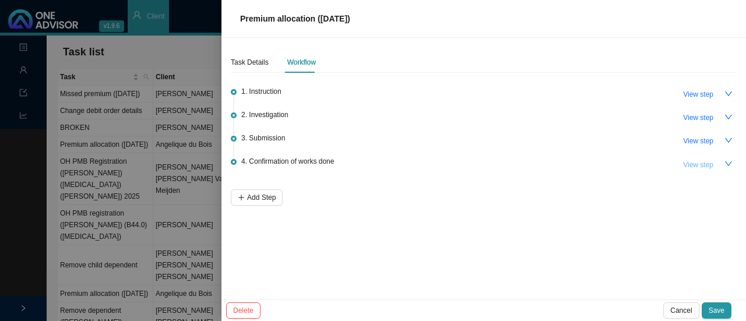
click at [716, 165] on button "View step" at bounding box center [698, 165] width 44 height 16
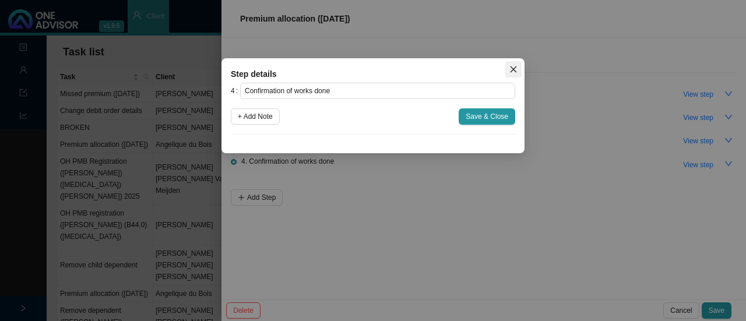
click at [517, 69] on icon "close" at bounding box center [514, 69] width 8 height 8
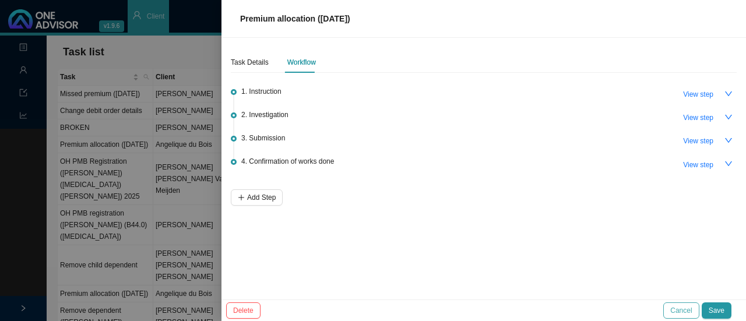
click at [672, 312] on button "Cancel" at bounding box center [681, 311] width 36 height 16
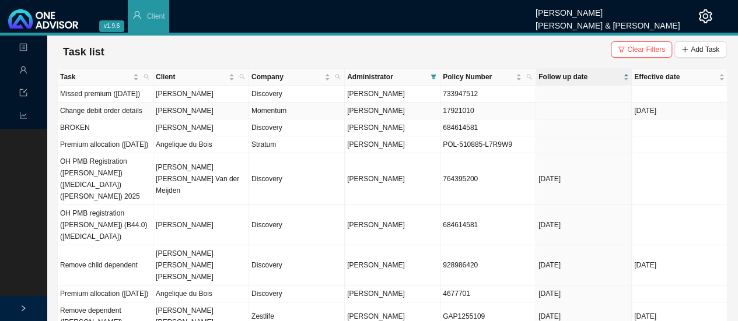
click at [126, 120] on td "Change debit order details" at bounding box center [106, 111] width 96 height 17
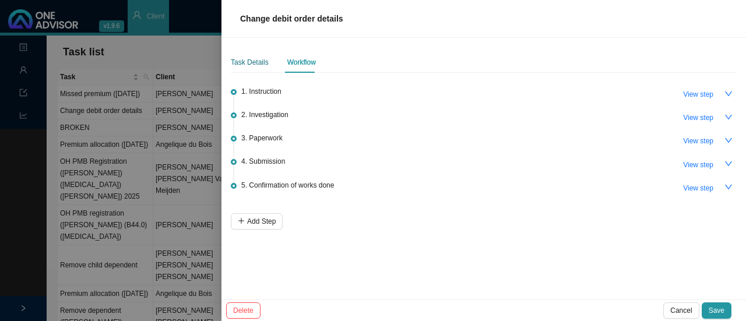
click at [244, 61] on div "Task Details" at bounding box center [250, 63] width 38 height 12
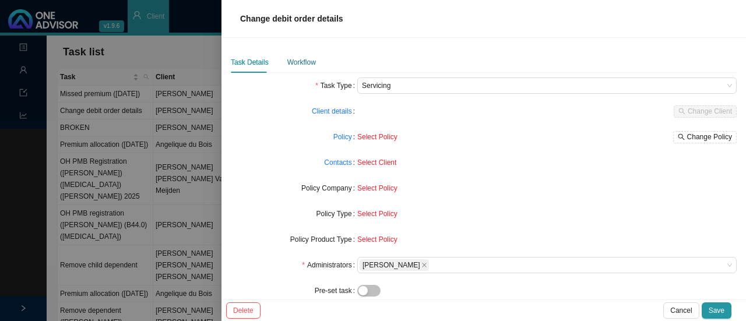
click at [306, 67] on div "Workflow" at bounding box center [301, 63] width 29 height 12
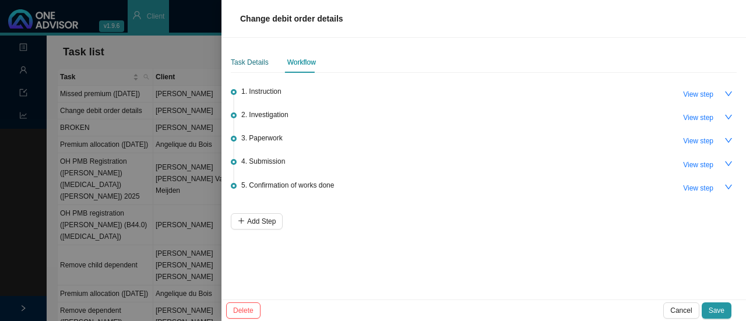
click at [248, 67] on div "Task Details" at bounding box center [250, 63] width 38 height 12
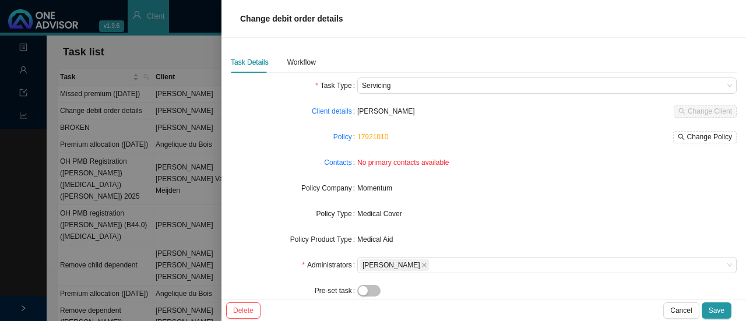
scroll to position [120, 0]
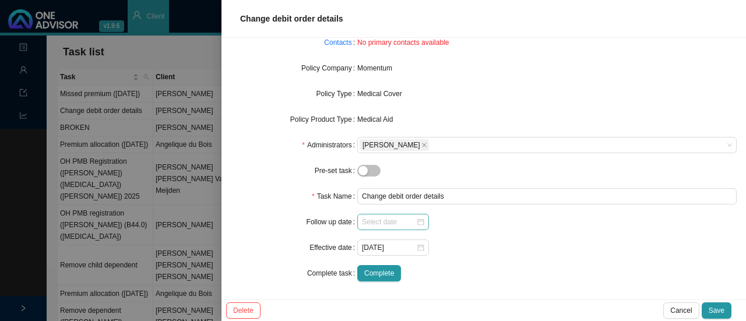
click at [415, 220] on div at bounding box center [393, 222] width 62 height 12
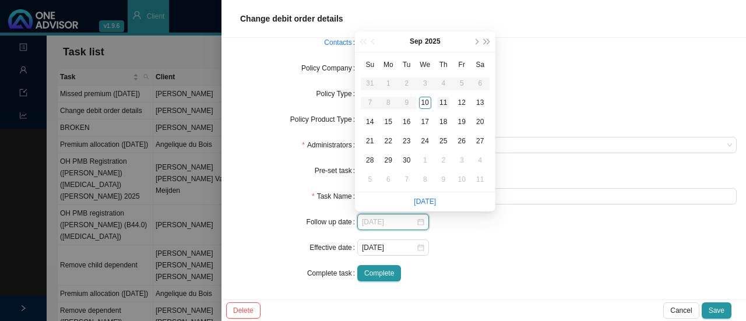
type input "[DATE]"
click at [441, 102] on div "11" at bounding box center [443, 103] width 12 height 12
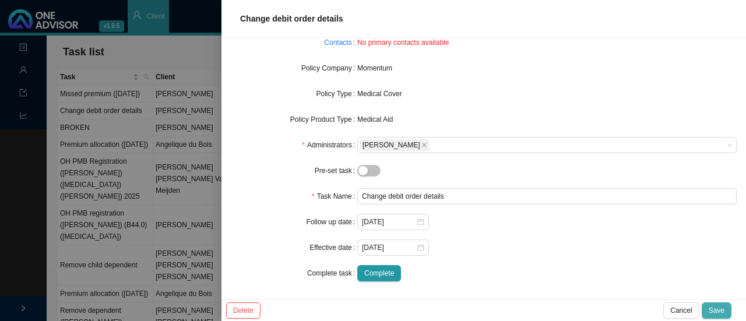
click at [720, 304] on button "Save" at bounding box center [717, 311] width 30 height 16
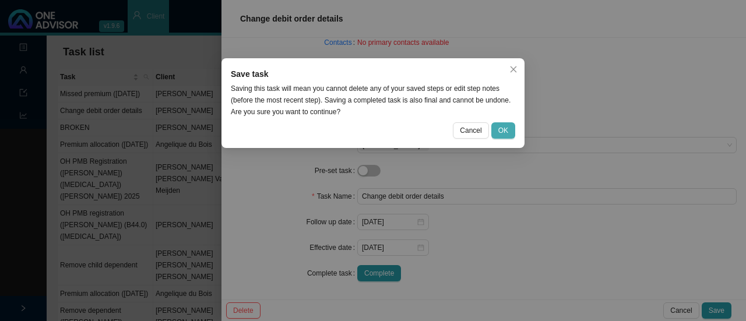
click at [505, 128] on span "OK" at bounding box center [503, 131] width 10 height 12
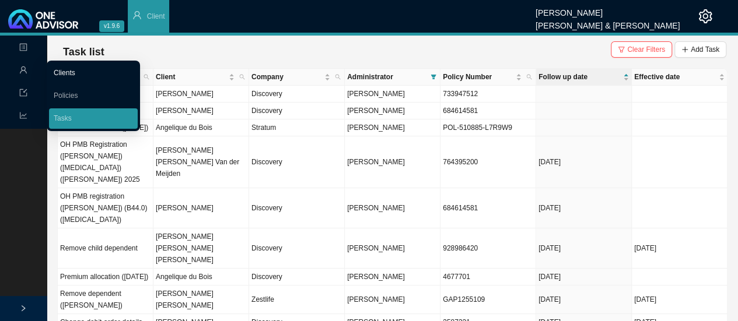
click at [62, 76] on link "Clients" at bounding box center [65, 73] width 22 height 8
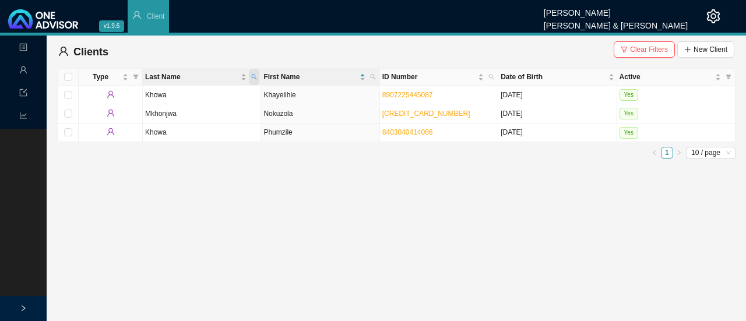
click at [257, 75] on icon "search" at bounding box center [254, 77] width 6 height 6
click at [646, 48] on span "Clear Filters" at bounding box center [649, 50] width 38 height 12
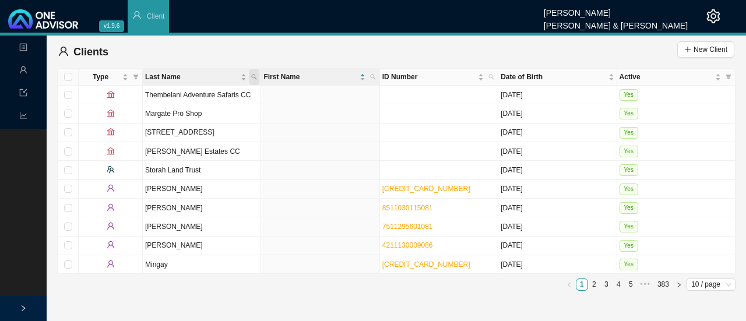
click at [256, 78] on icon "search" at bounding box center [254, 77] width 6 height 6
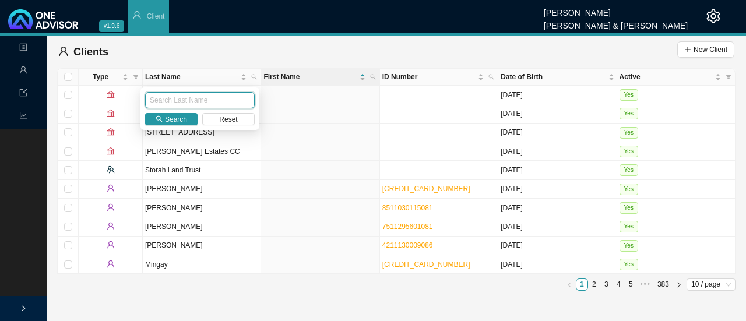
click at [189, 100] on input "text" at bounding box center [200, 100] width 110 height 16
type input "suttie"
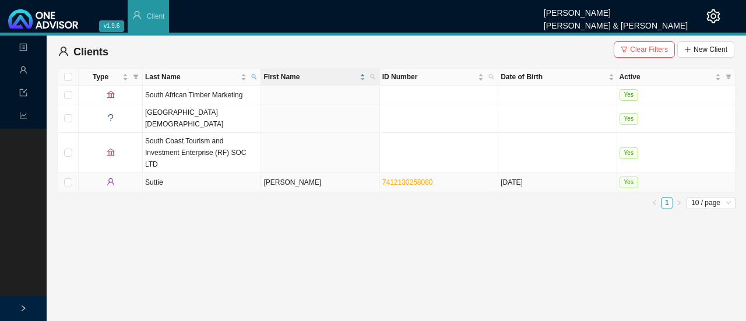
click at [254, 173] on td "Suttie" at bounding box center [202, 182] width 118 height 19
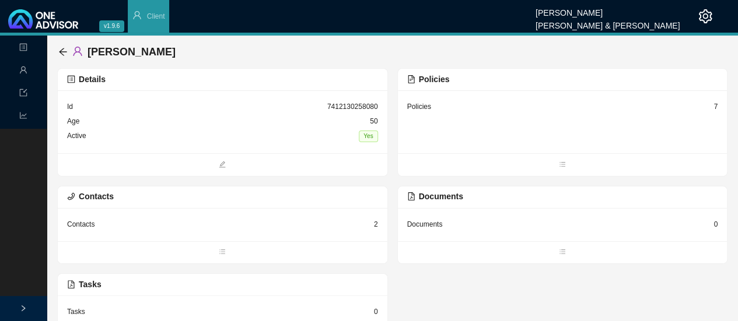
click at [85, 223] on div "Contacts" at bounding box center [80, 225] width 27 height 12
